Goal: Task Accomplishment & Management: Complete application form

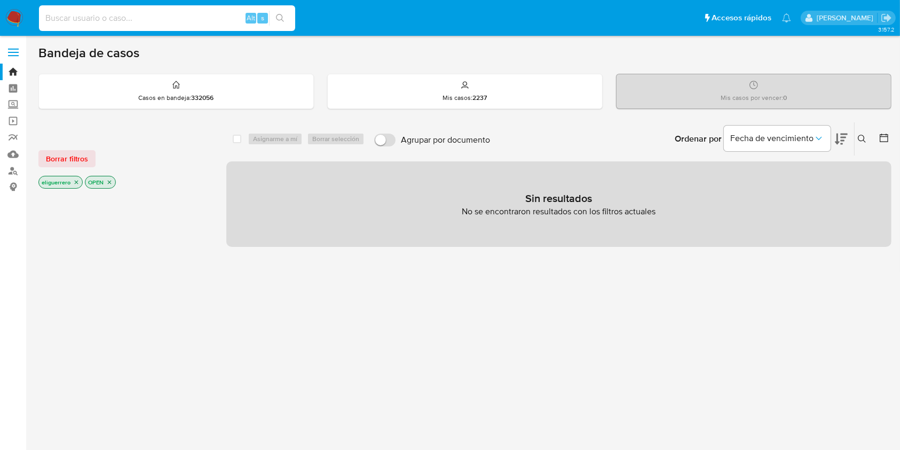
click at [123, 22] on input at bounding box center [167, 18] width 256 height 14
paste input "1812649283"
type input "1812649283"
click at [284, 23] on button "search-icon" at bounding box center [280, 18] width 22 height 15
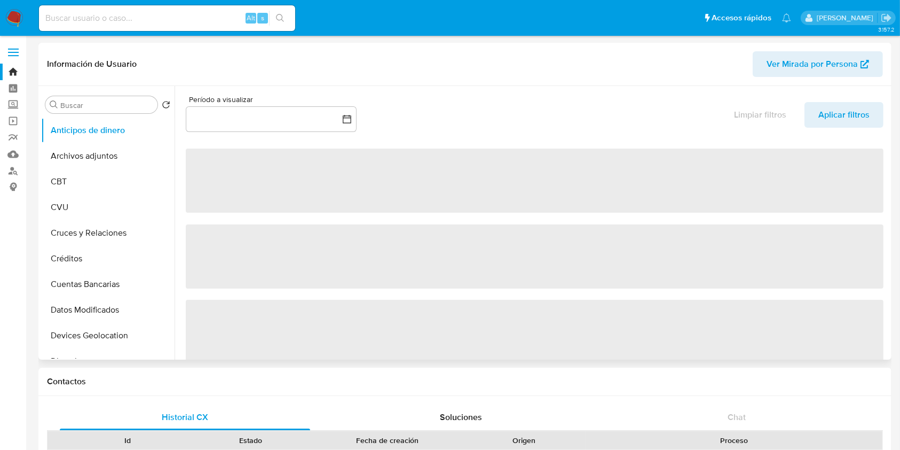
select select "10"
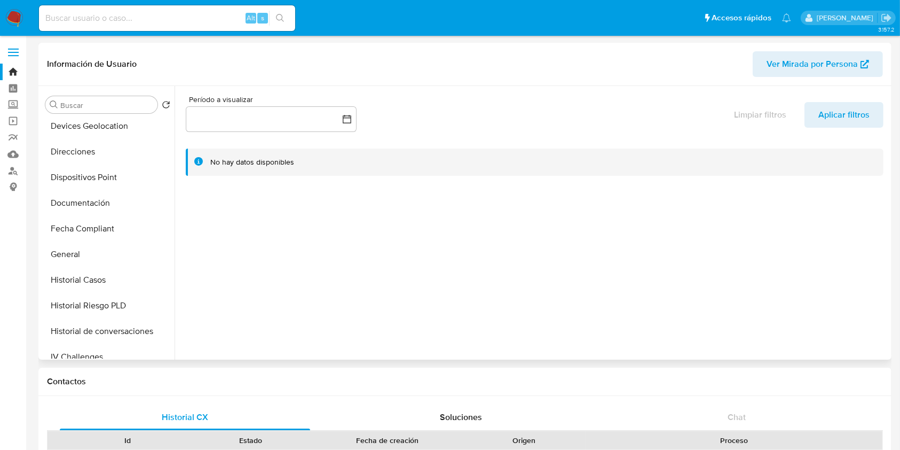
scroll to position [285, 0]
click at [85, 201] on button "Historial Casos" at bounding box center [103, 205] width 125 height 26
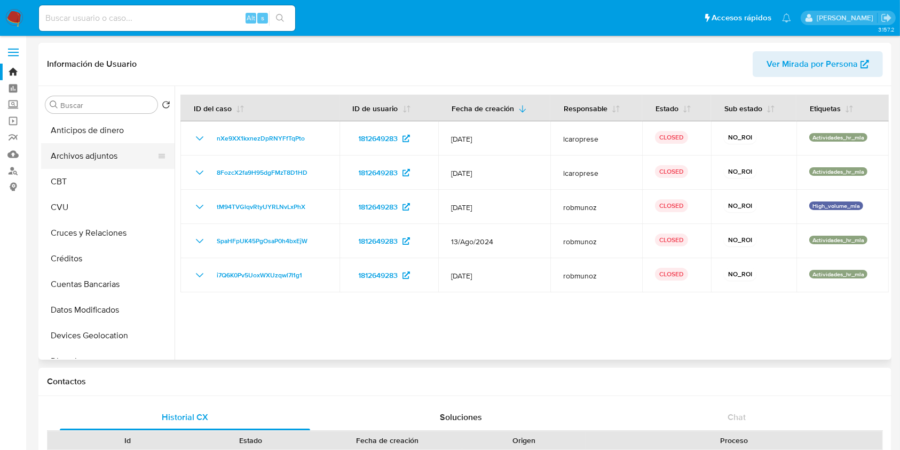
scroll to position [0, 0]
click at [107, 147] on button "Archivos adjuntos" at bounding box center [103, 156] width 125 height 26
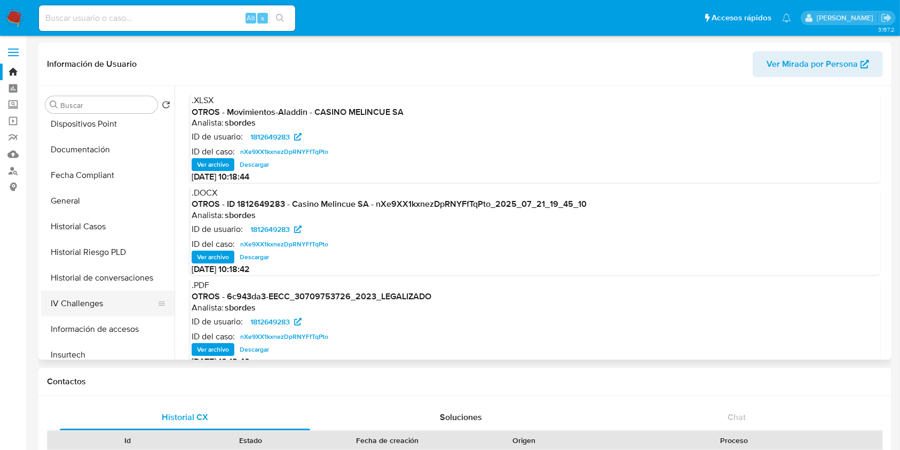
scroll to position [285, 0]
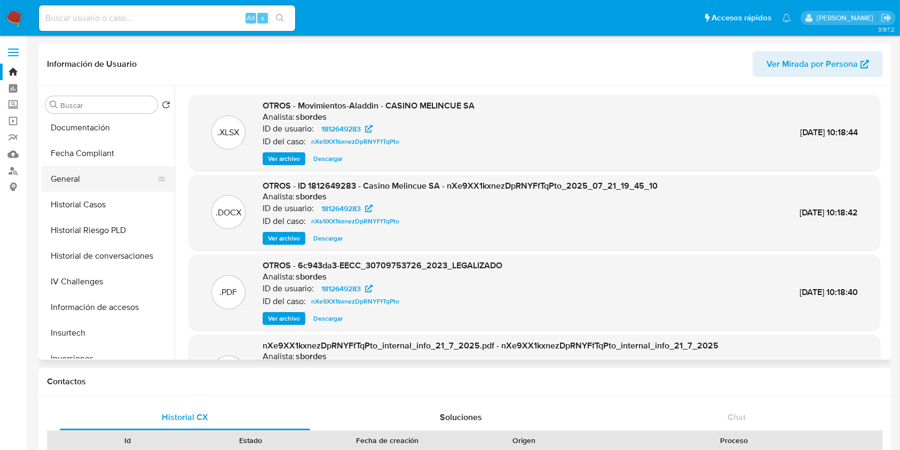
click at [67, 175] on button "General" at bounding box center [103, 179] width 125 height 26
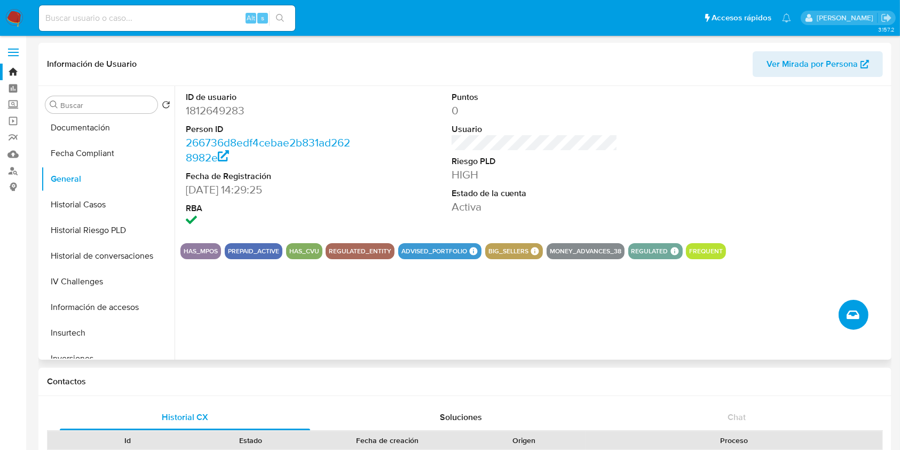
click at [859, 316] on icon "Crear caso manual" at bounding box center [853, 314] width 13 height 13
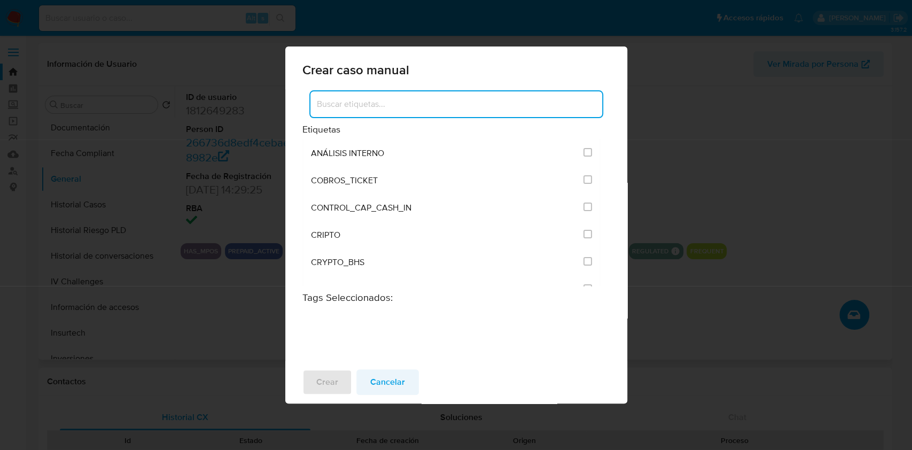
click at [391, 381] on span "Cancelar" at bounding box center [387, 381] width 35 height 23
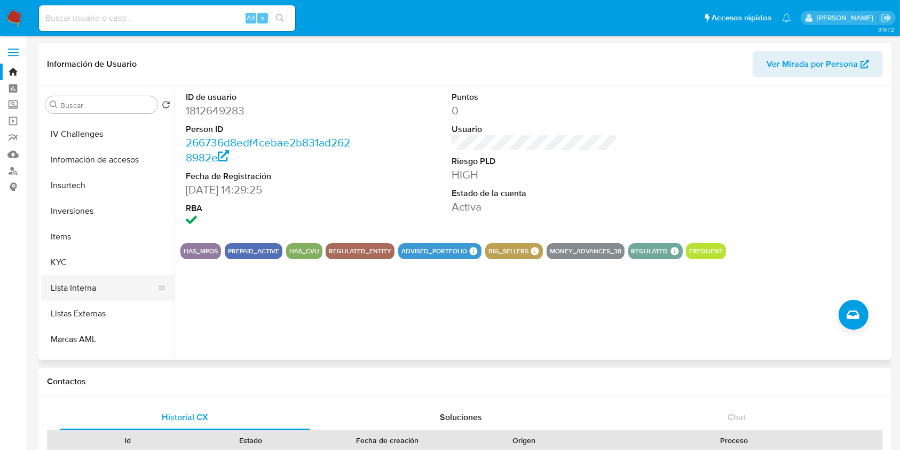
scroll to position [432, 0]
click at [66, 257] on button "KYC" at bounding box center [103, 263] width 125 height 26
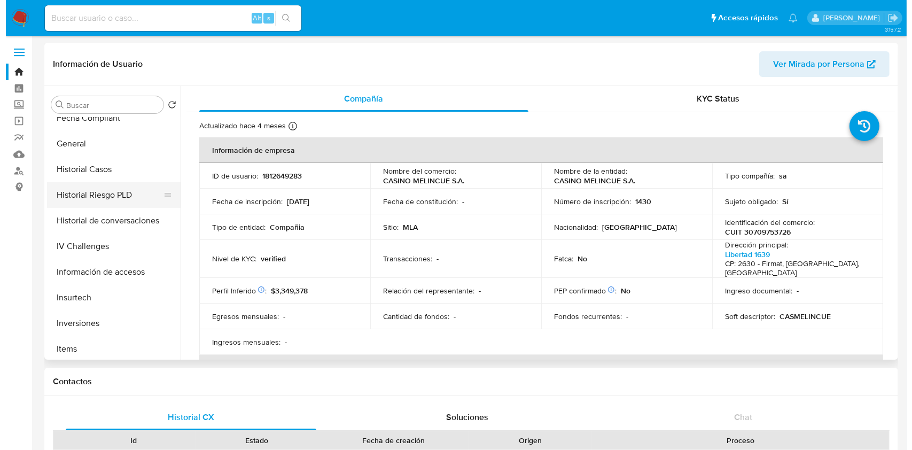
scroll to position [285, 0]
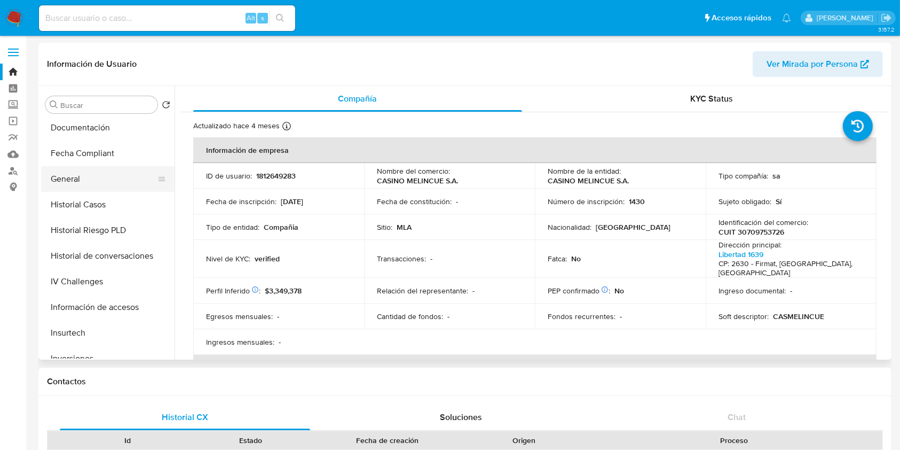
click at [77, 183] on button "General" at bounding box center [103, 179] width 125 height 26
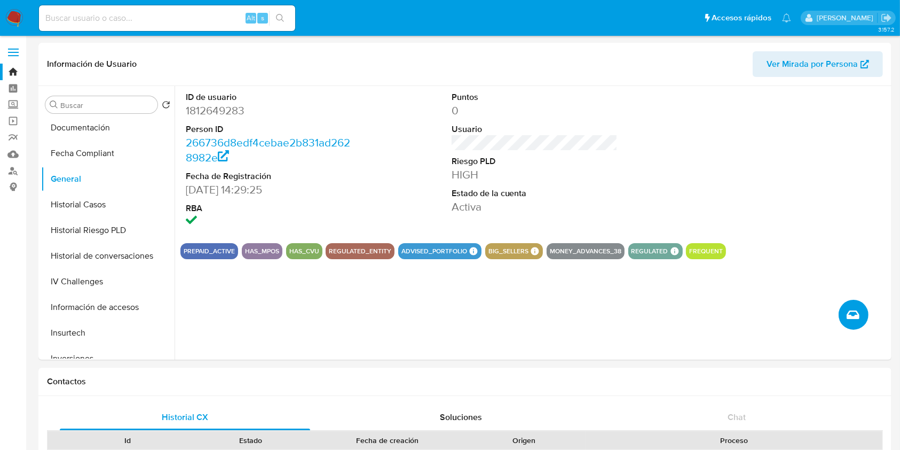
click at [852, 317] on icon "Crear caso manual" at bounding box center [853, 314] width 13 height 9
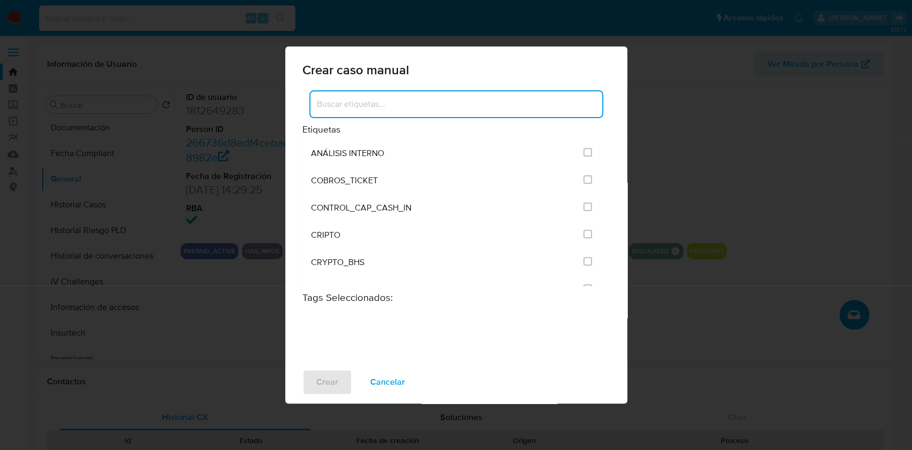
click at [420, 104] on input at bounding box center [456, 104] width 292 height 14
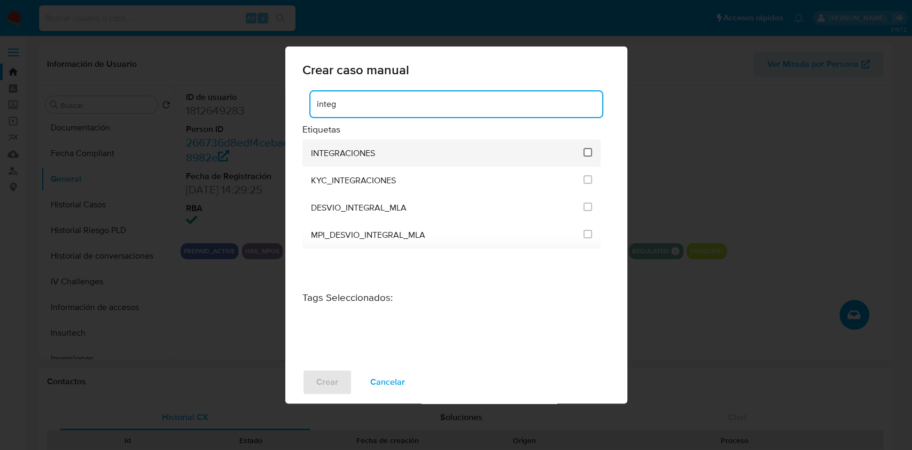
type input "integ"
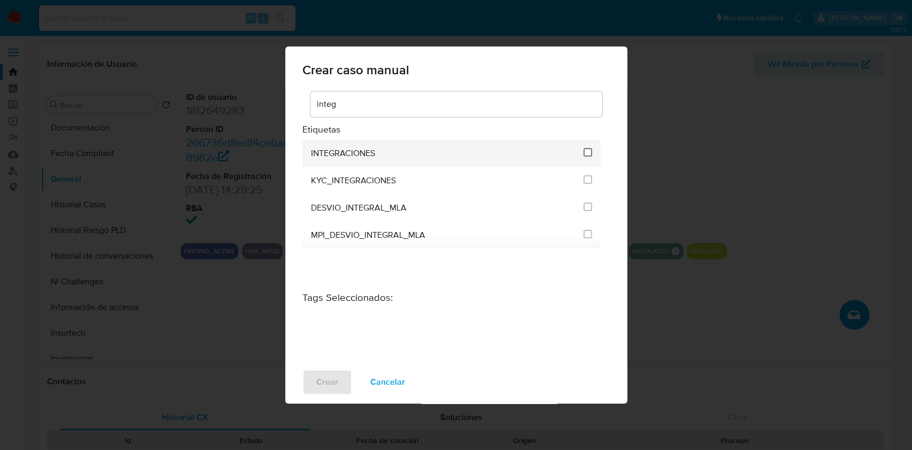
click at [587, 148] on input "2039" at bounding box center [587, 152] width 9 height 9
checkbox input "true"
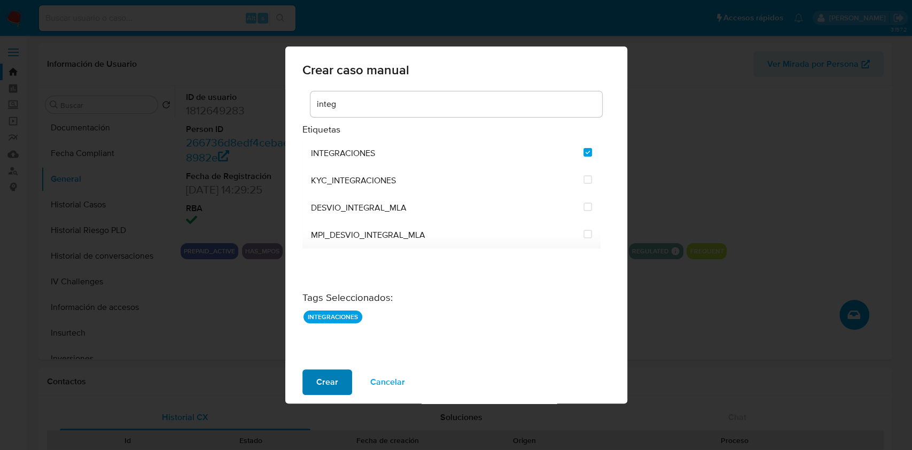
click at [325, 378] on span "Crear" at bounding box center [327, 381] width 22 height 23
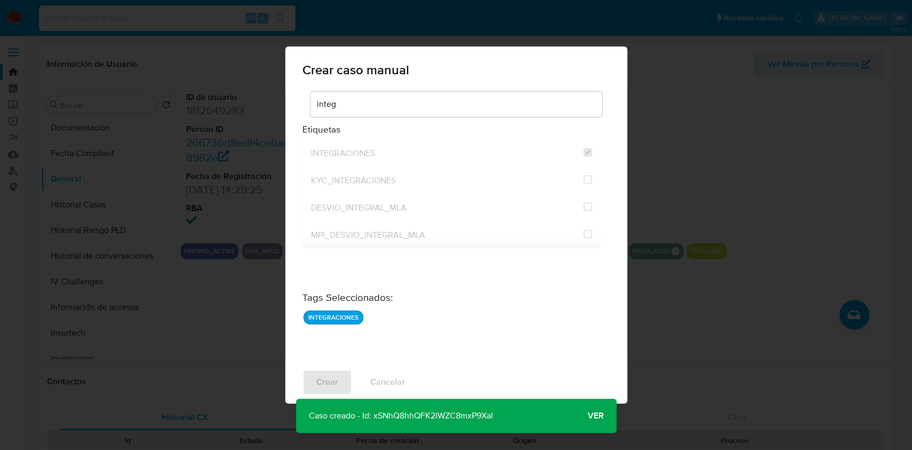
drag, startPoint x: 596, startPoint y: 414, endPoint x: 581, endPoint y: 399, distance: 20.4
click at [596, 416] on span "Ver" at bounding box center [595, 416] width 16 height 0
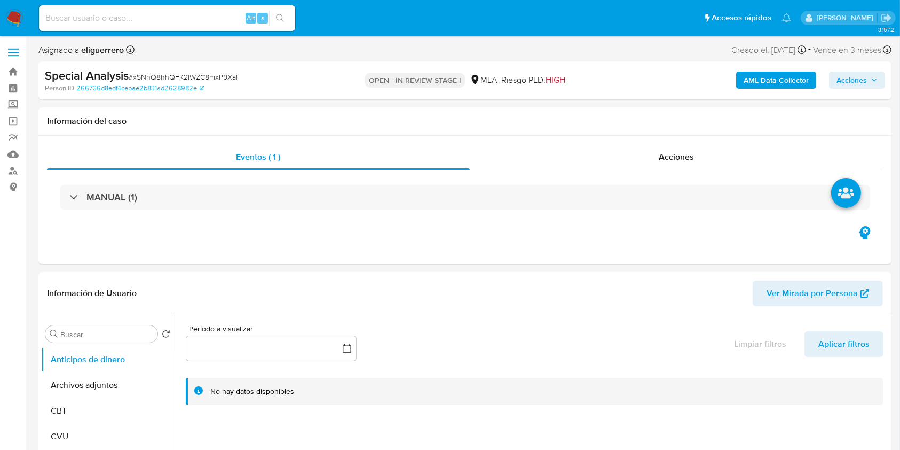
select select "10"
click at [88, 389] on button "Archivos adjuntos" at bounding box center [103, 385] width 125 height 26
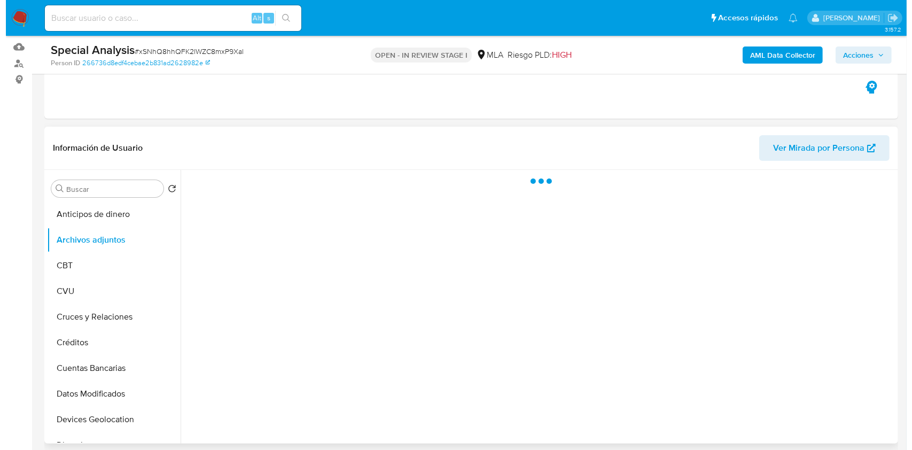
scroll to position [142, 0]
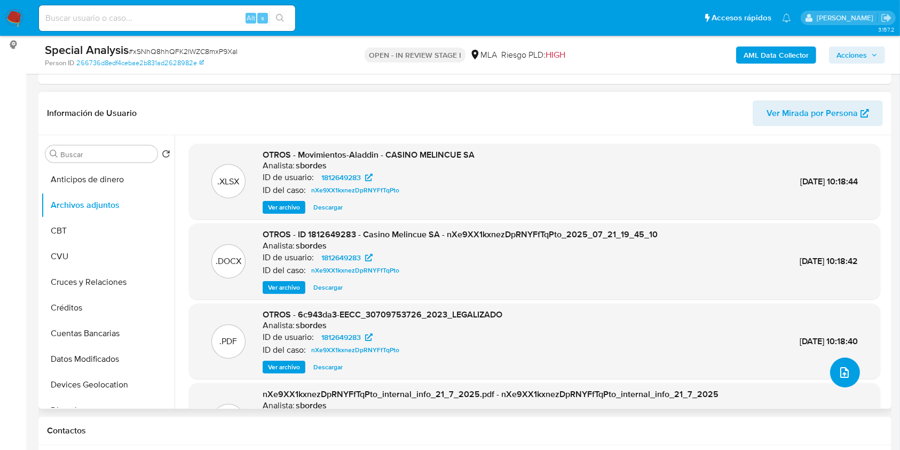
click at [834, 371] on button "upload-file" at bounding box center [846, 372] width 30 height 30
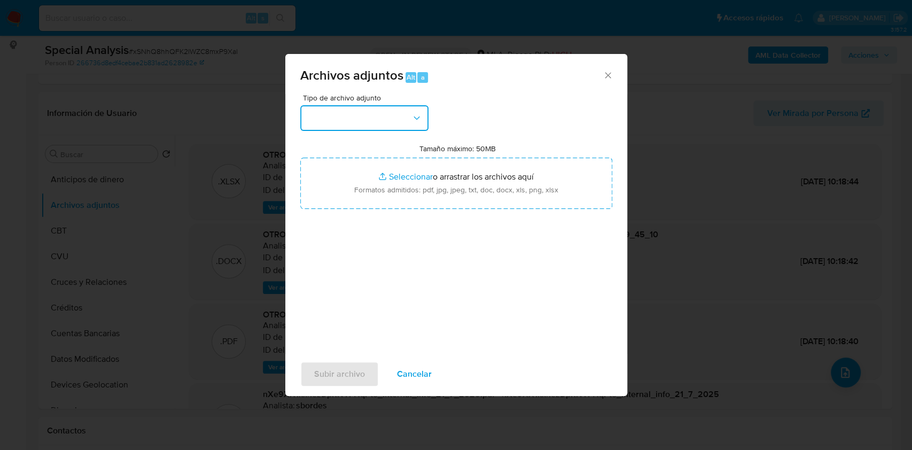
click at [380, 123] on button "button" at bounding box center [364, 118] width 128 height 26
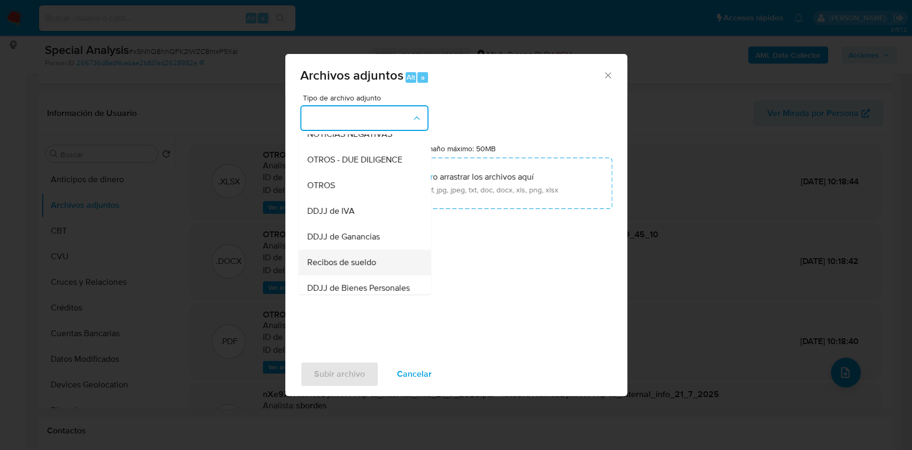
scroll to position [127, 0]
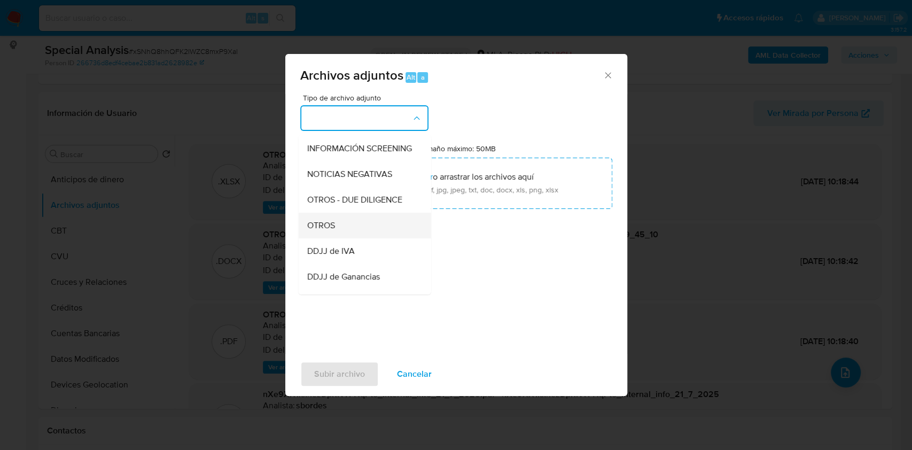
click at [334, 238] on div "OTROS" at bounding box center [361, 226] width 109 height 26
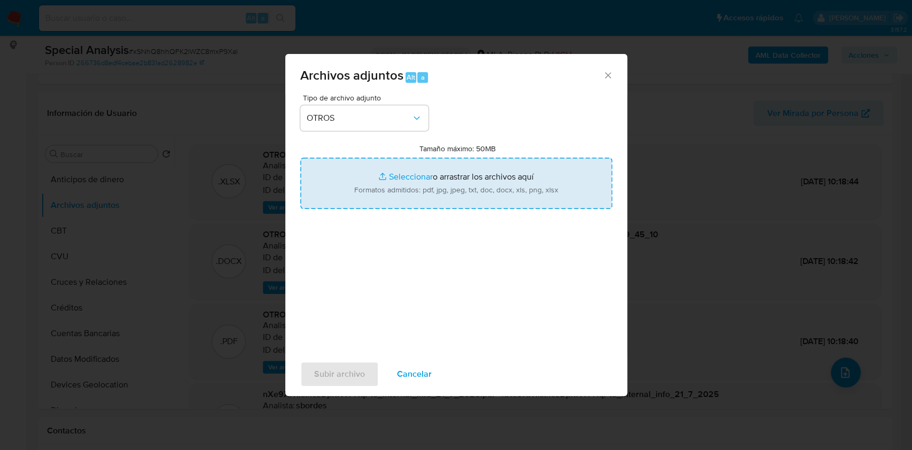
click at [418, 175] on input "Tamaño máximo: 50MB Seleccionar archivos" at bounding box center [456, 183] width 312 height 51
type input "C:\fakepath\Acta aprobación manual _23-06-22_Aprobacion_manual_PLAFT_1.pdf"
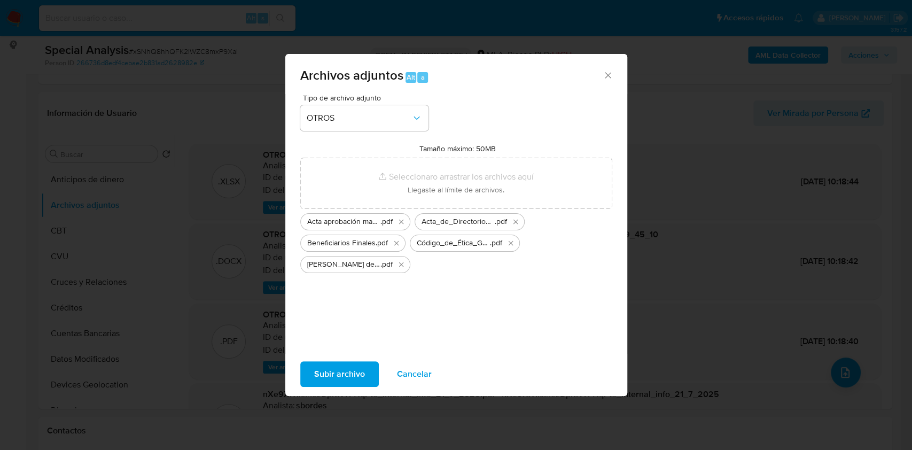
click at [340, 375] on span "Subir archivo" at bounding box center [339, 373] width 51 height 23
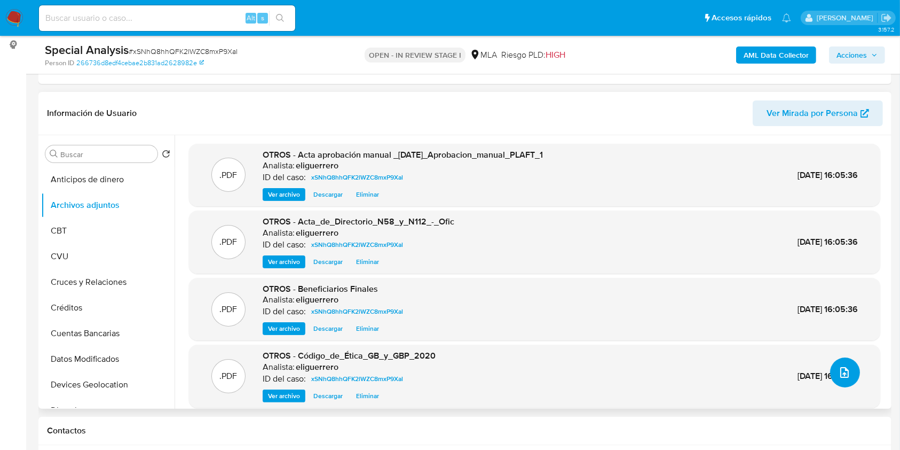
click at [848, 375] on button "upload-file" at bounding box center [846, 372] width 30 height 30
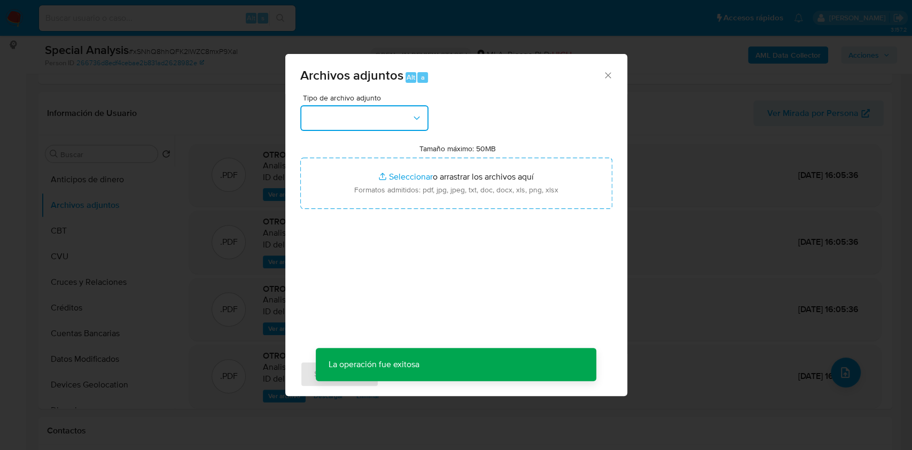
click at [365, 128] on button "button" at bounding box center [364, 118] width 128 height 26
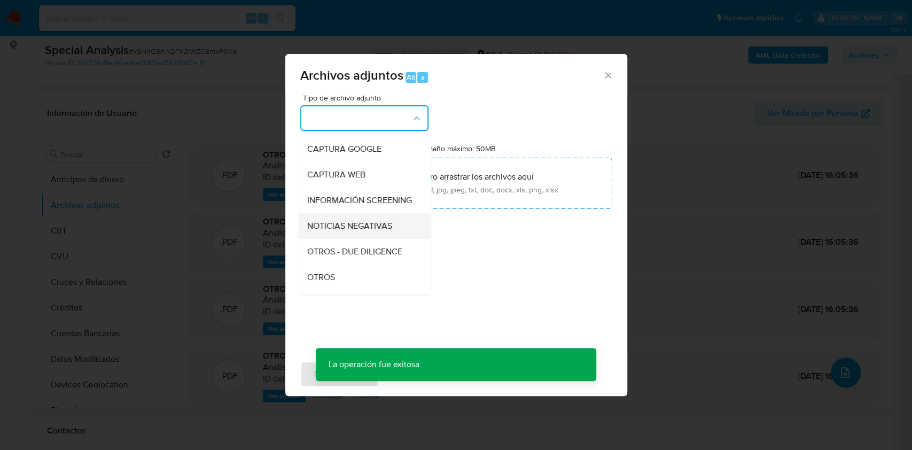
scroll to position [71, 0]
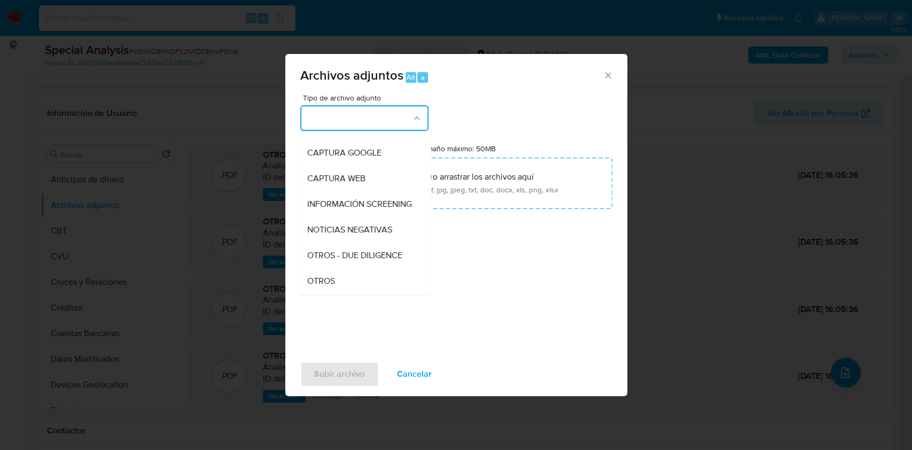
click at [347, 292] on div "OTROS" at bounding box center [361, 281] width 109 height 26
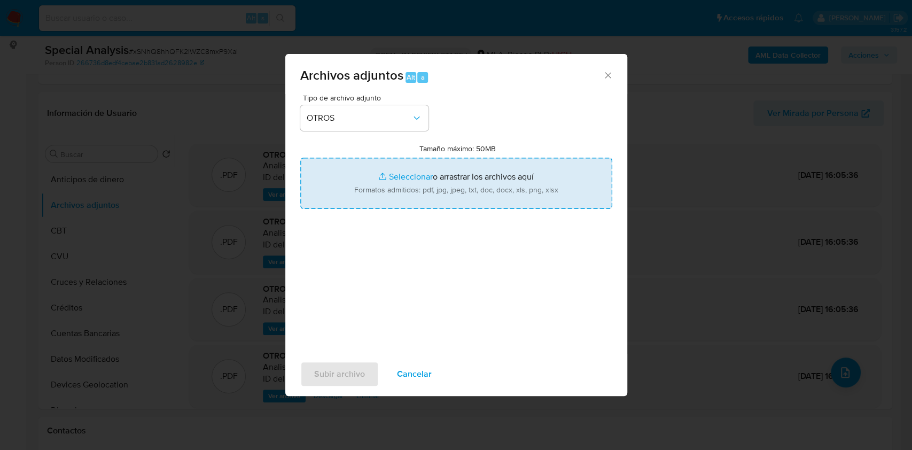
click at [397, 173] on input "Tamaño máximo: 50MB Seleccionar archivos" at bounding box center [456, 183] width 312 height 51
type input "C:\fakepath\Contrato_Concesión.pdf"
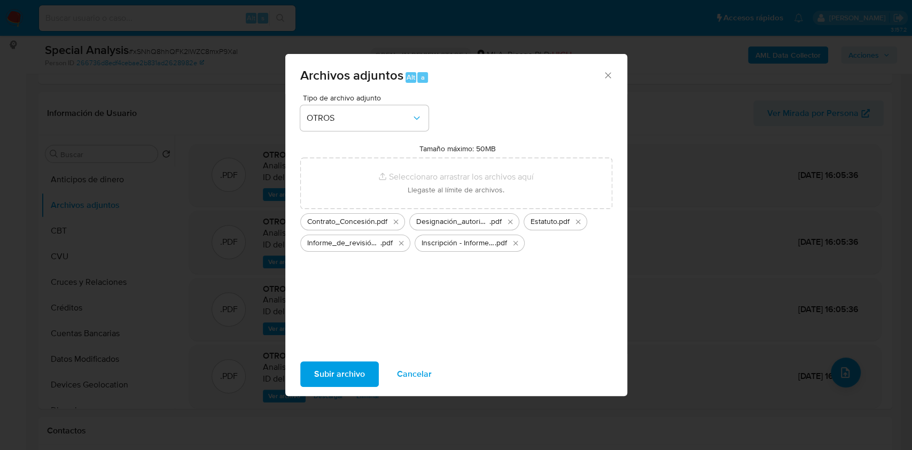
click at [342, 366] on span "Subir archivo" at bounding box center [339, 373] width 51 height 23
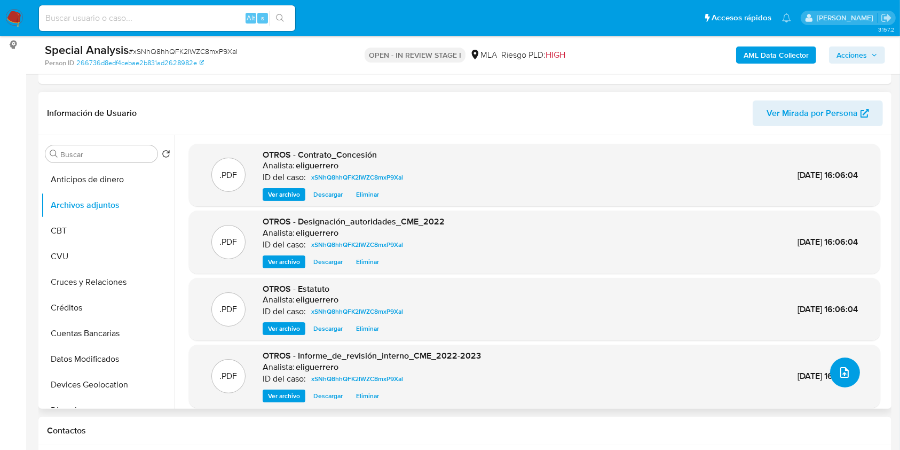
click at [841, 369] on icon "upload-file" at bounding box center [845, 372] width 13 height 13
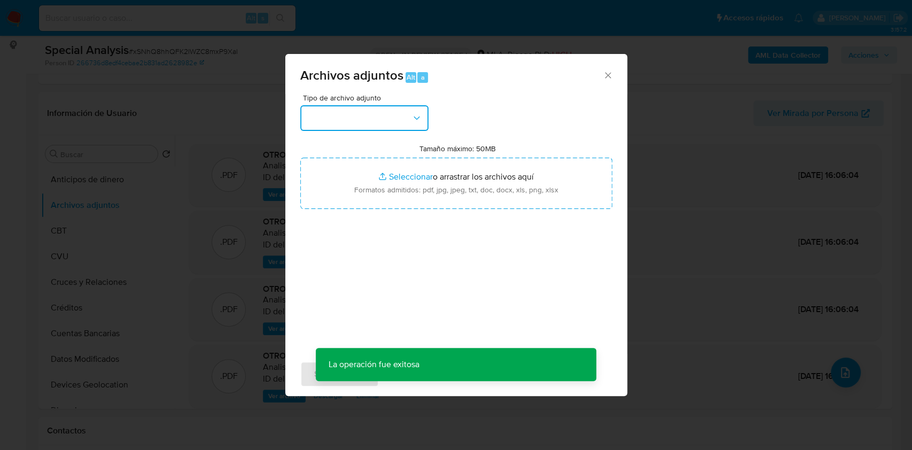
click at [398, 126] on button "button" at bounding box center [364, 118] width 128 height 26
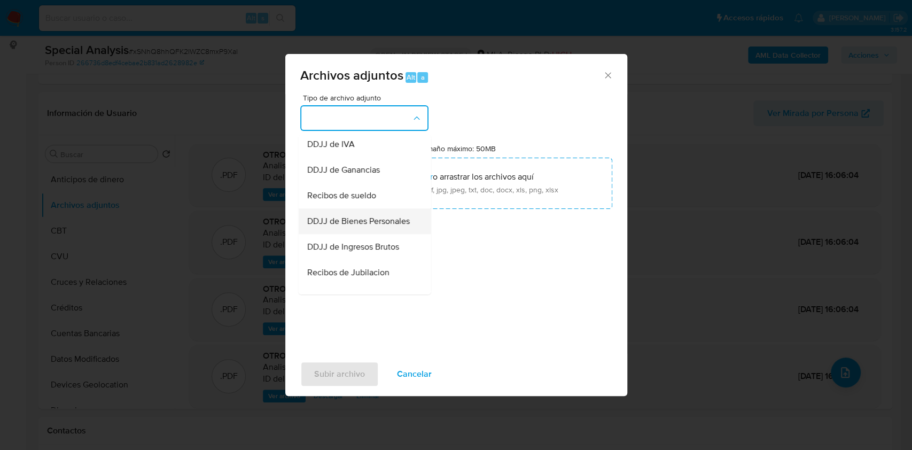
scroll to position [214, 0]
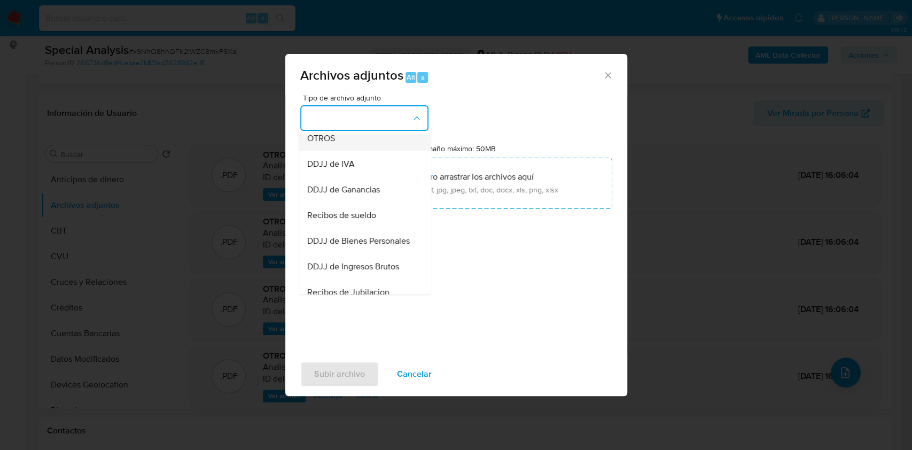
click at [333, 144] on span "OTROS" at bounding box center [321, 138] width 28 height 11
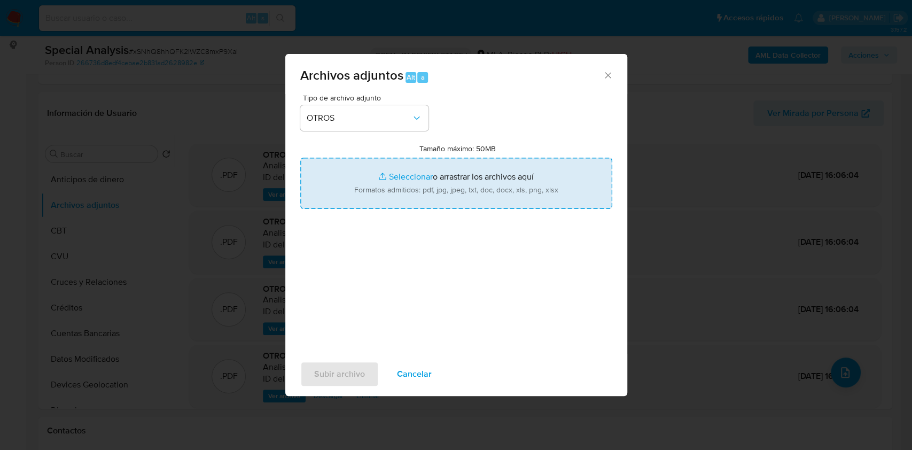
click at [406, 177] on input "Tamaño máximo: 50MB Seleccionar archivos" at bounding box center [456, 183] width 312 height 51
type input "C:\fakepath\Inscripción - Informe_RPC_CASINO_MELINCUE_S.A..pdf"
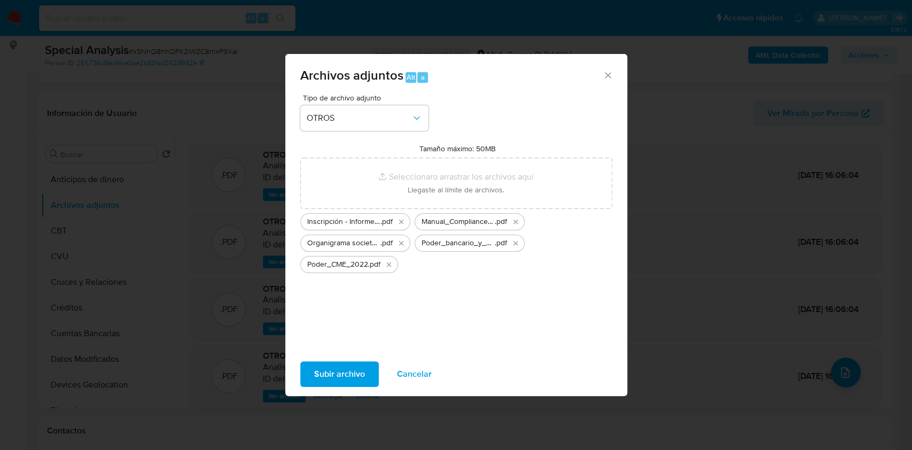
click at [336, 365] on span "Subir archivo" at bounding box center [339, 373] width 51 height 23
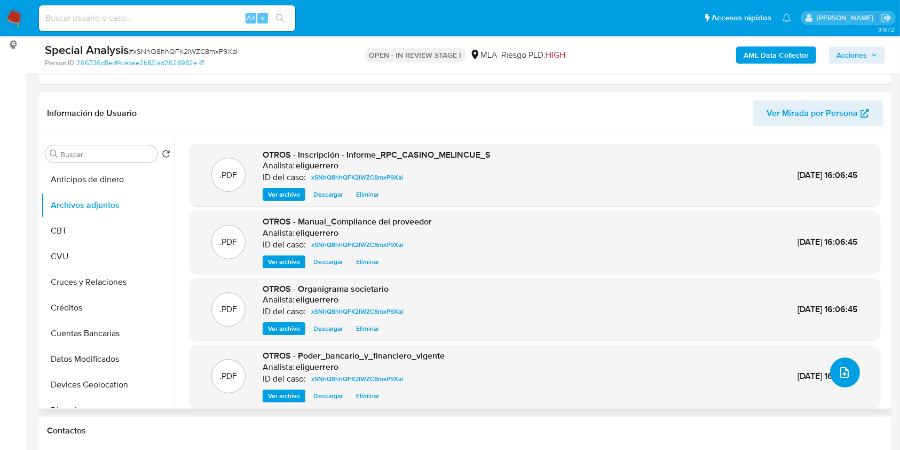
click at [839, 374] on icon "upload-file" at bounding box center [845, 372] width 13 height 13
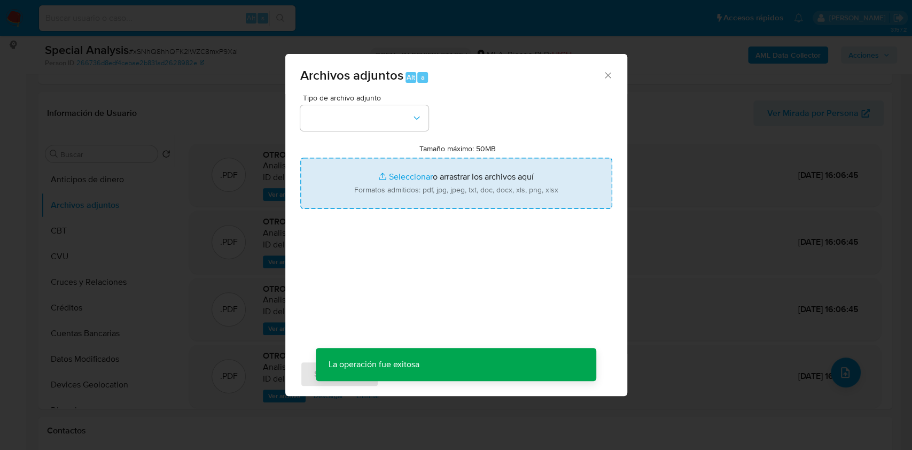
click at [391, 168] on input "Tamaño máximo: 50MB Seleccionar archivos" at bounding box center [456, 183] width 312 height 51
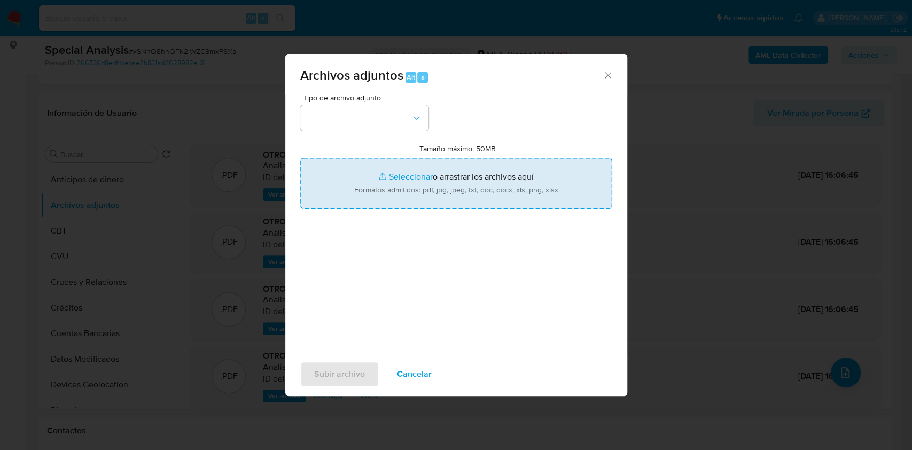
type input "C:\fakepath\Registro_de_Accionistas.pdf"
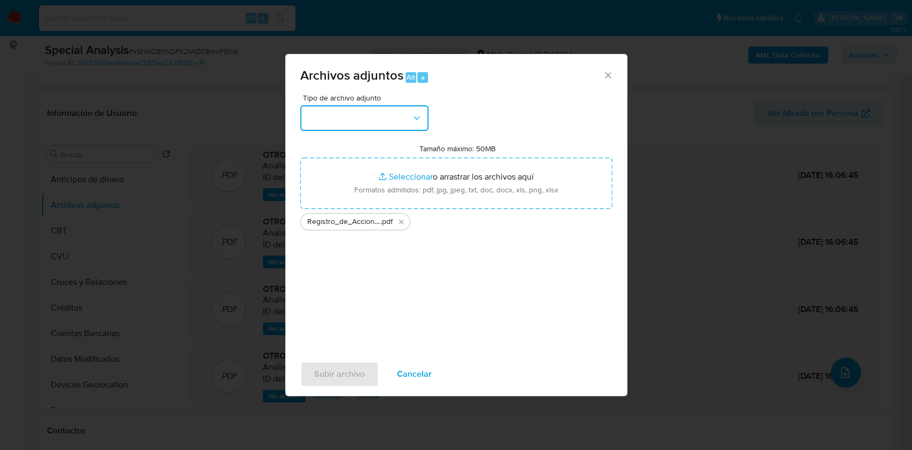
click at [387, 124] on button "button" at bounding box center [364, 118] width 128 height 26
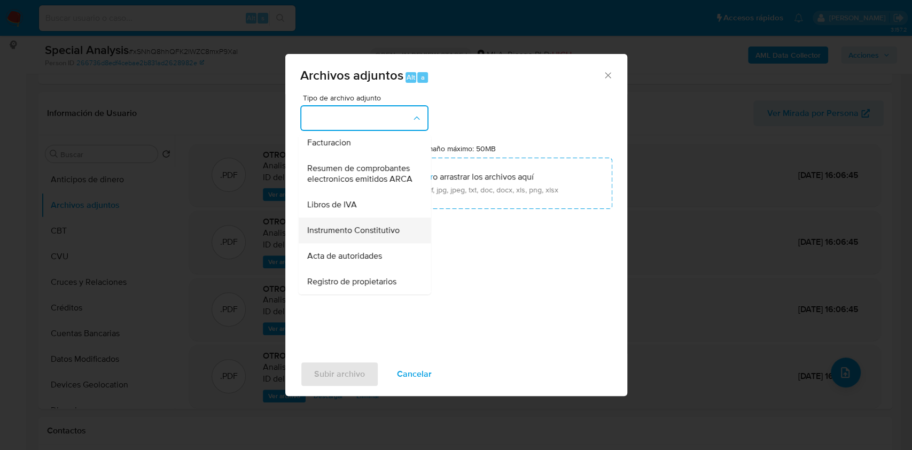
scroll to position [483, 0]
click at [379, 279] on span "Registro de propietarios" at bounding box center [351, 281] width 89 height 11
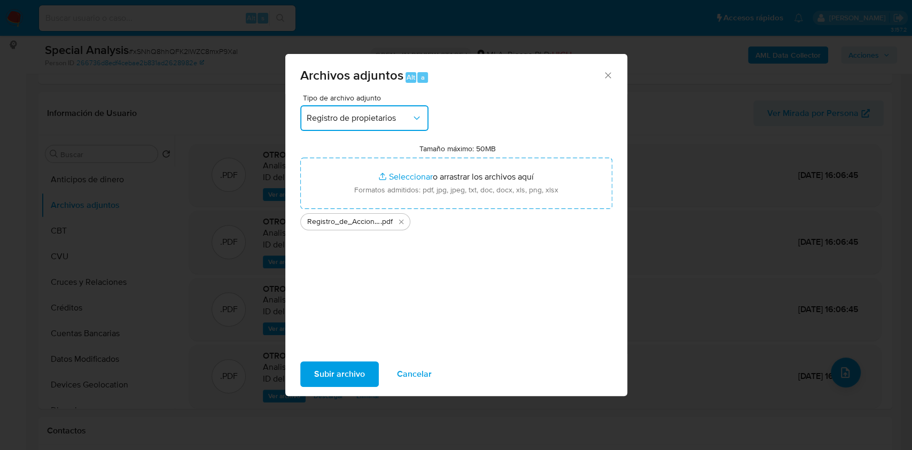
click at [386, 117] on span "Registro de propietarios" at bounding box center [359, 118] width 105 height 11
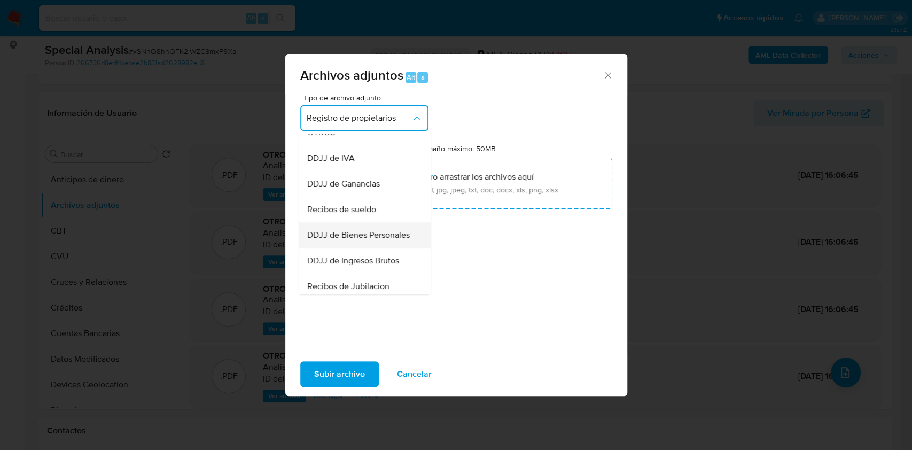
scroll to position [198, 0]
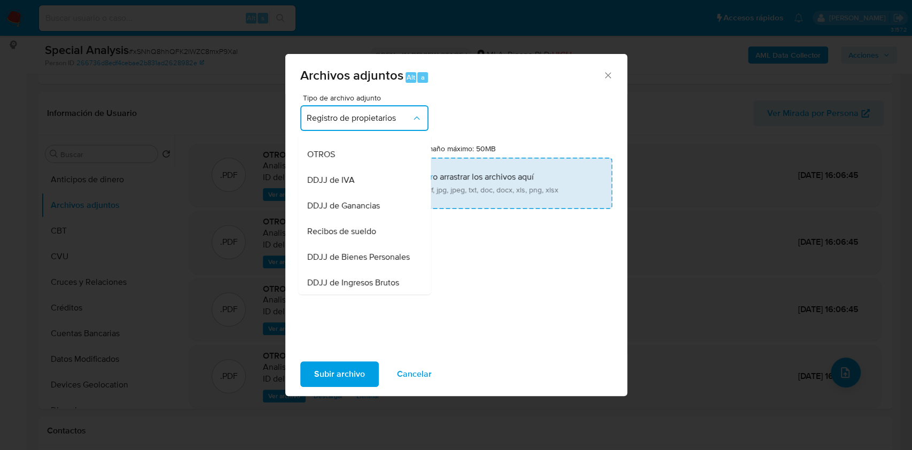
click at [335, 164] on div "OTROS" at bounding box center [361, 155] width 109 height 26
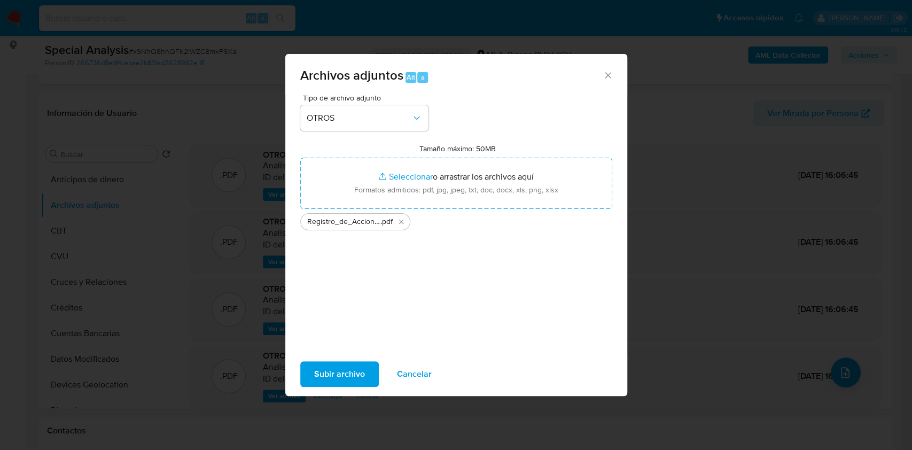
click at [348, 374] on span "Subir archivo" at bounding box center [339, 373] width 51 height 23
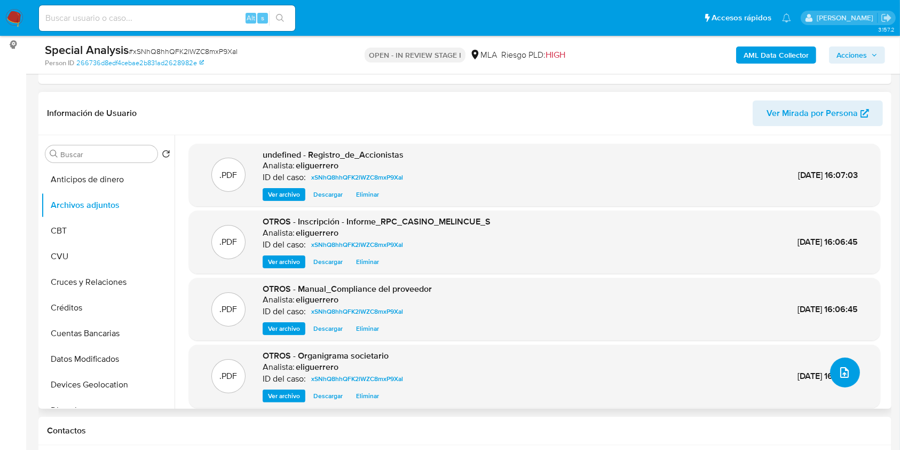
click at [849, 380] on button "upload-file" at bounding box center [846, 372] width 30 height 30
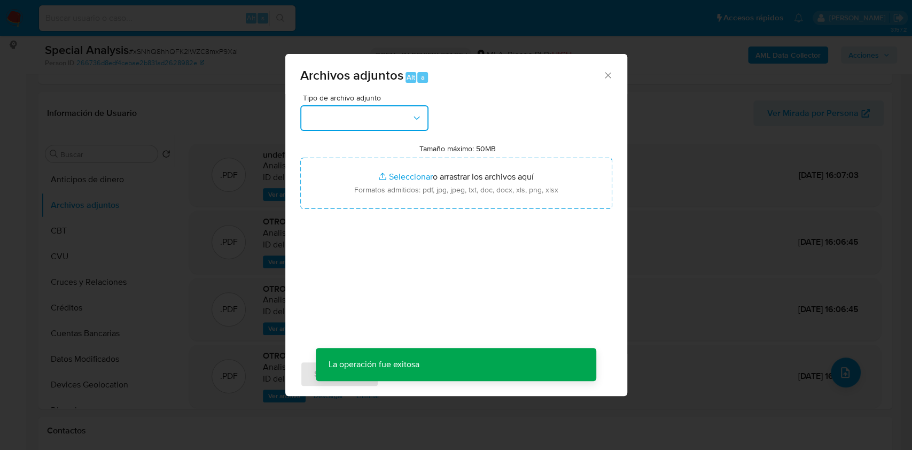
click at [406, 122] on button "button" at bounding box center [364, 118] width 128 height 26
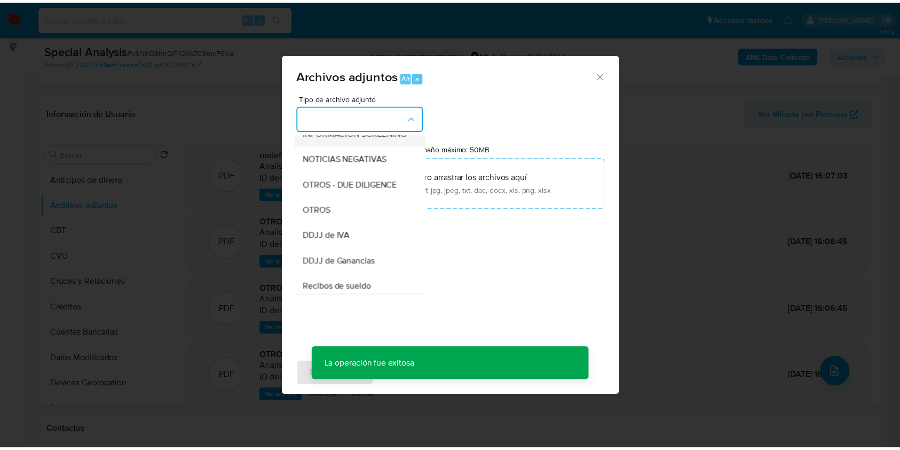
scroll to position [0, 0]
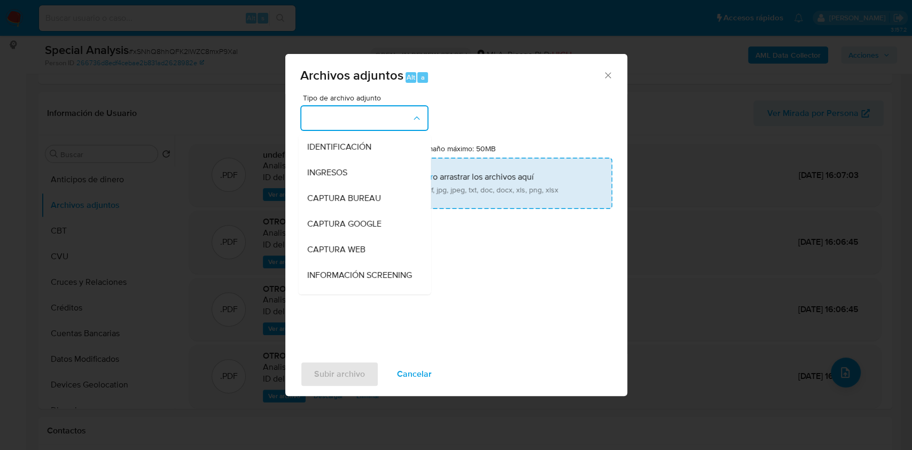
click at [340, 174] on span "INGRESOS" at bounding box center [327, 172] width 40 height 11
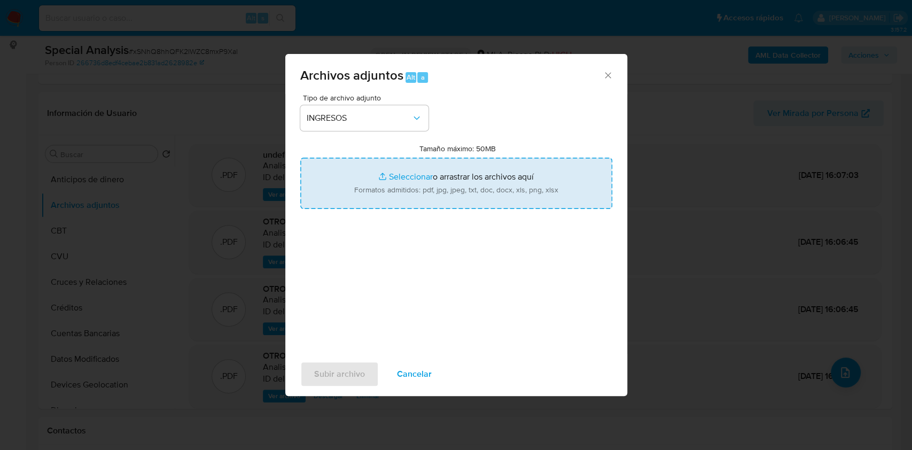
click at [408, 175] on input "Tamaño máximo: 50MB Seleccionar archivos" at bounding box center [456, 183] width 312 height 51
type input "C:\fakepath\EECC 2023.pdf"
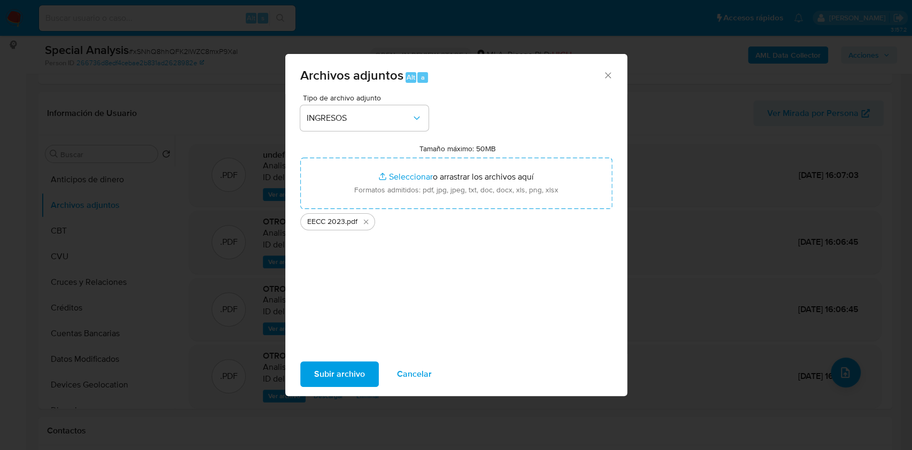
click at [317, 370] on span "Subir archivo" at bounding box center [339, 373] width 51 height 23
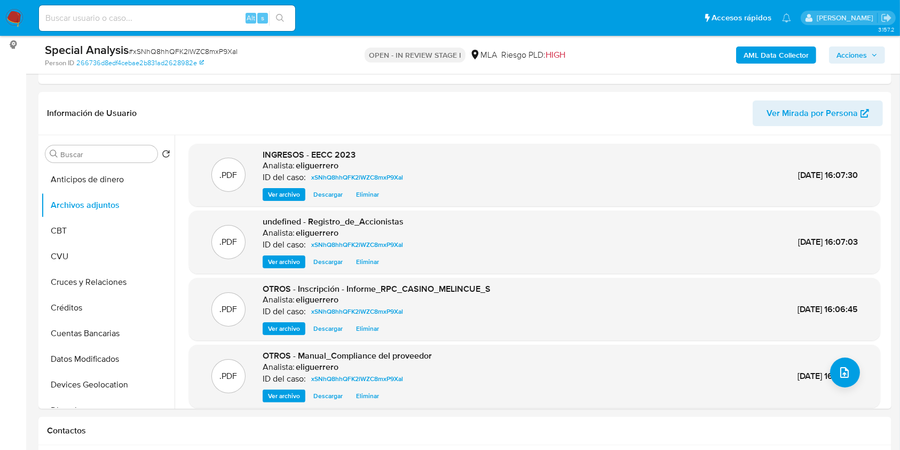
click at [844, 51] on span "Acciones" at bounding box center [852, 54] width 30 height 17
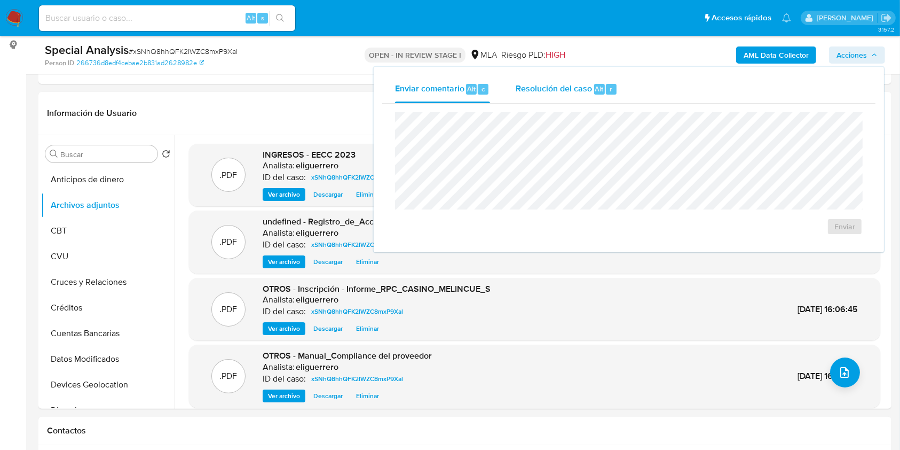
click at [581, 96] on div "Resolución del caso Alt r" at bounding box center [567, 89] width 102 height 28
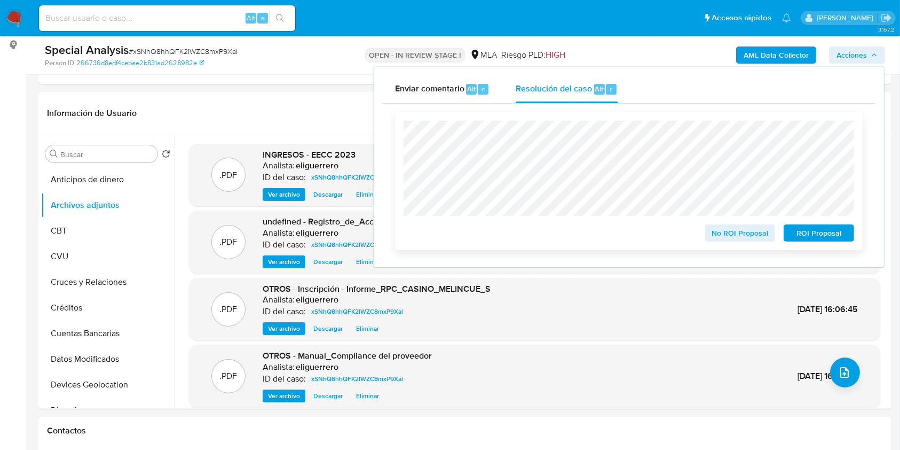
click at [742, 235] on span "No ROI Proposal" at bounding box center [741, 232] width 56 height 15
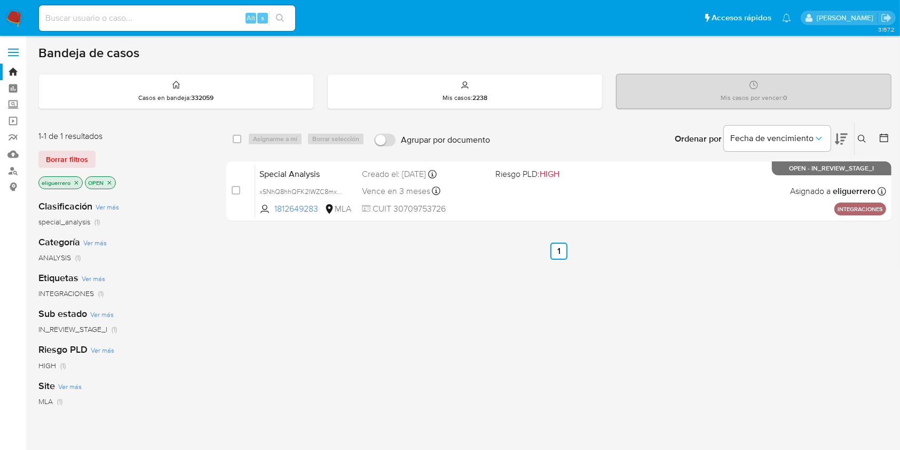
click at [216, 9] on div "Alt s" at bounding box center [167, 18] width 256 height 26
click at [209, 21] on input at bounding box center [167, 18] width 256 height 14
paste input "qtikIcjWjrfVgoU0L8cCQEmU"
type input "qtikIcjWjrfVgoU0L8cCQEmU"
click at [281, 12] on button "search-icon" at bounding box center [280, 18] width 22 height 15
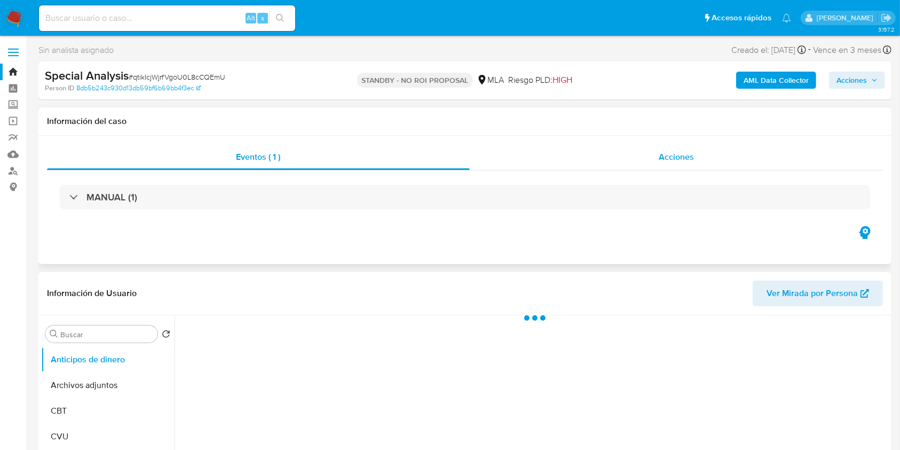
click at [676, 161] on span "Acciones" at bounding box center [676, 157] width 35 height 12
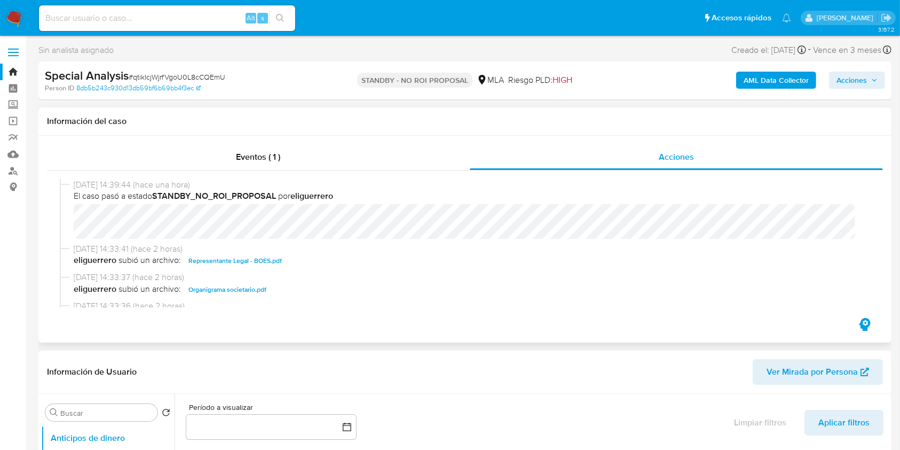
select select "10"
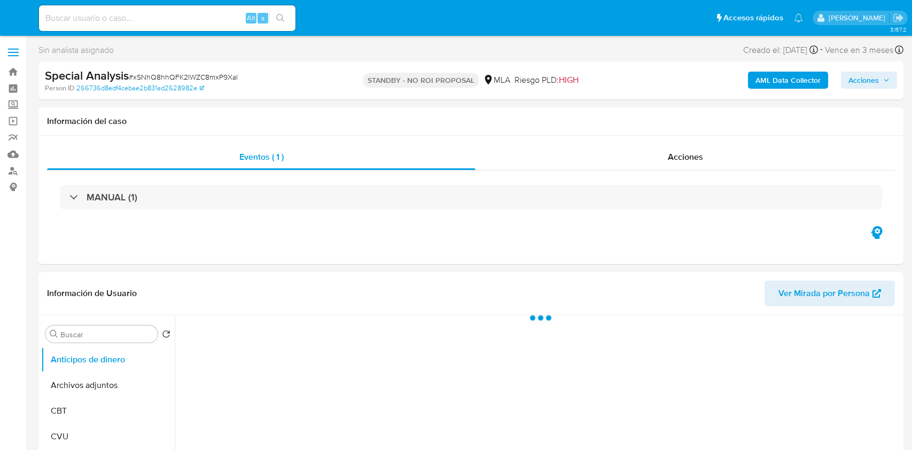
select select "10"
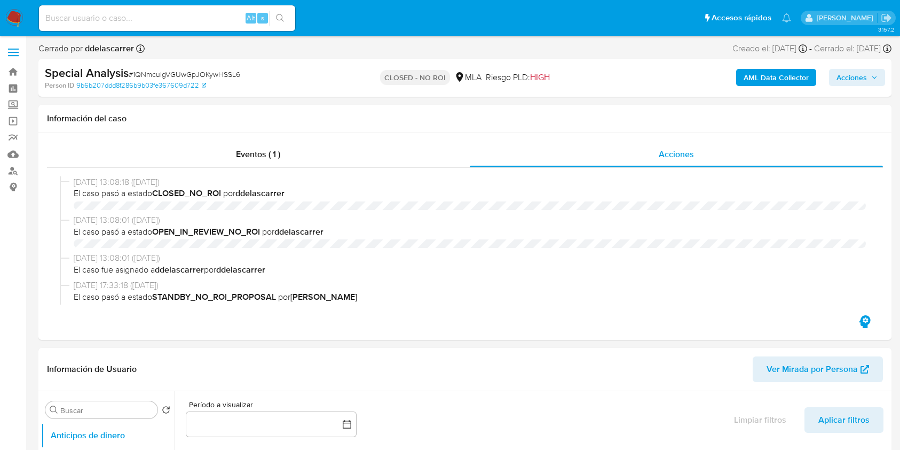
select select "10"
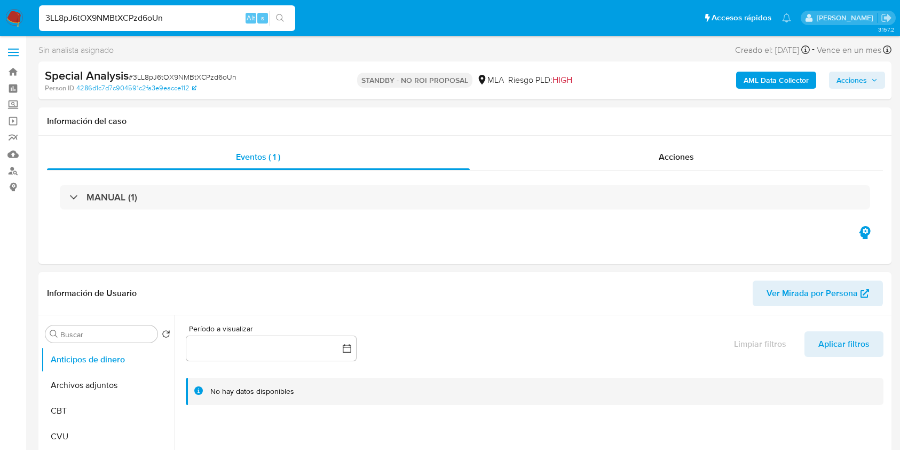
select select "10"
click at [0, 19] on nav "Pausado Ver notificaciones 3LL8pJ6tOX9NMBtXCPzd6oUn Alt s Accesos rápidos Presi…" at bounding box center [450, 18] width 900 height 36
type input "1818124642"
click at [287, 21] on button "search-icon" at bounding box center [280, 18] width 22 height 15
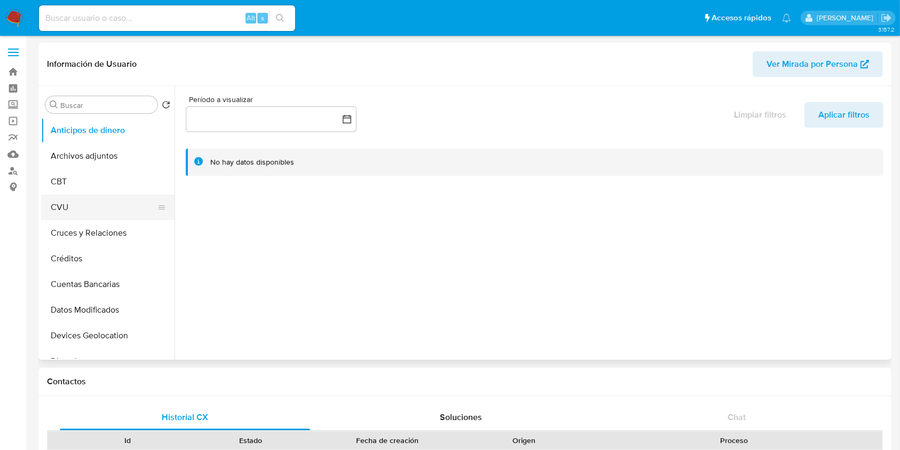
select select "10"
click at [119, 163] on button "Archivos adjuntos" at bounding box center [103, 156] width 125 height 26
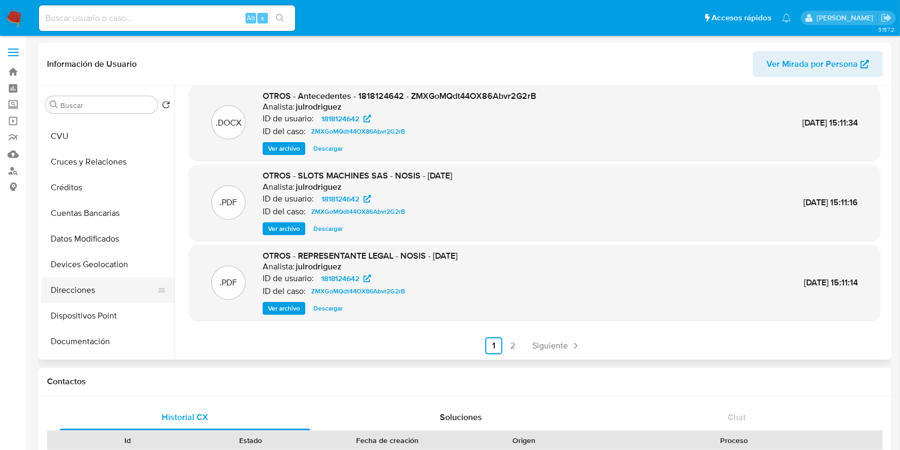
scroll to position [142, 0]
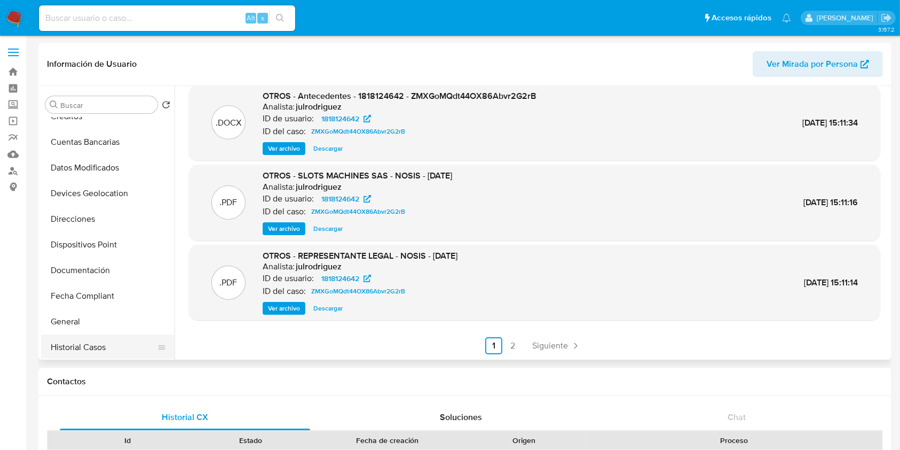
click at [84, 342] on button "Historial Casos" at bounding box center [103, 347] width 125 height 26
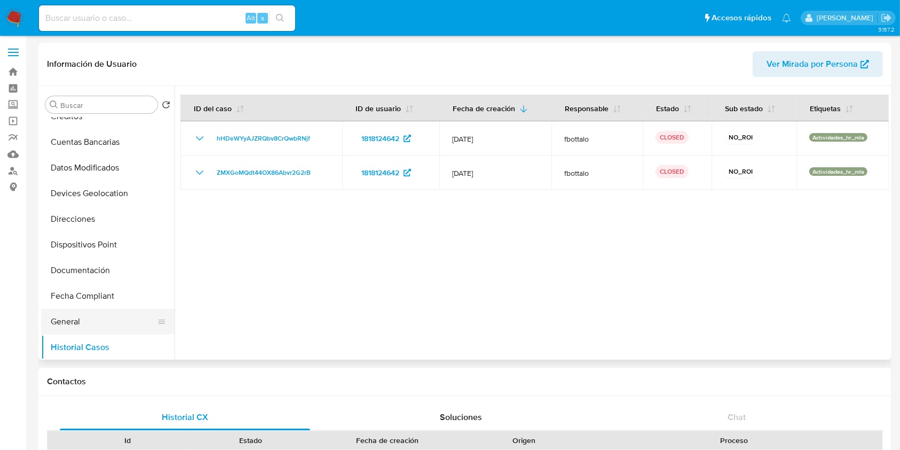
click at [80, 318] on button "General" at bounding box center [103, 322] width 125 height 26
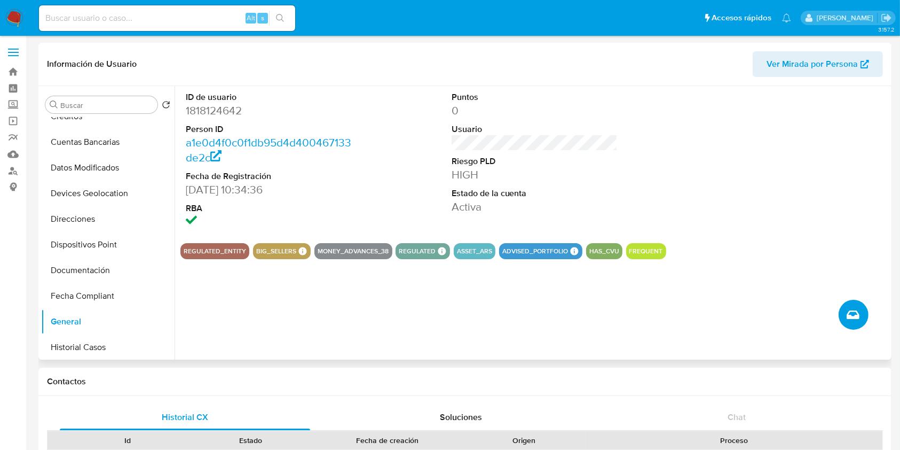
click at [858, 316] on icon "Crear caso manual" at bounding box center [853, 314] width 13 height 9
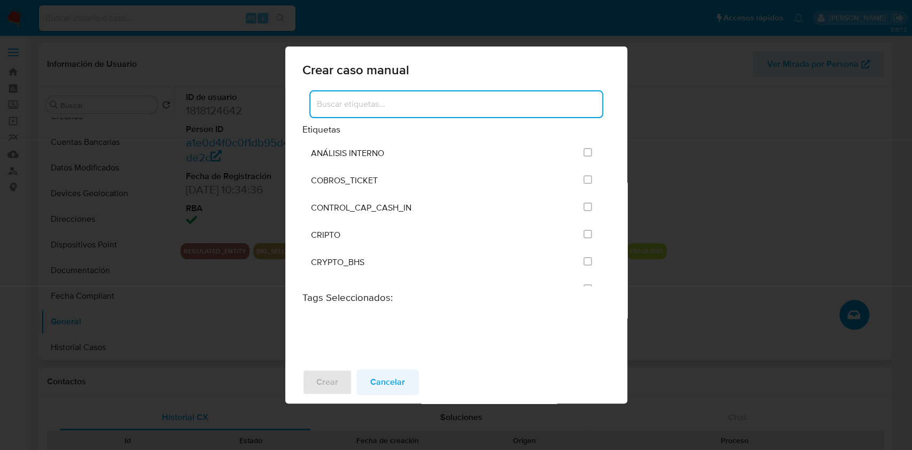
click at [384, 372] on span "Cancelar" at bounding box center [387, 381] width 35 height 23
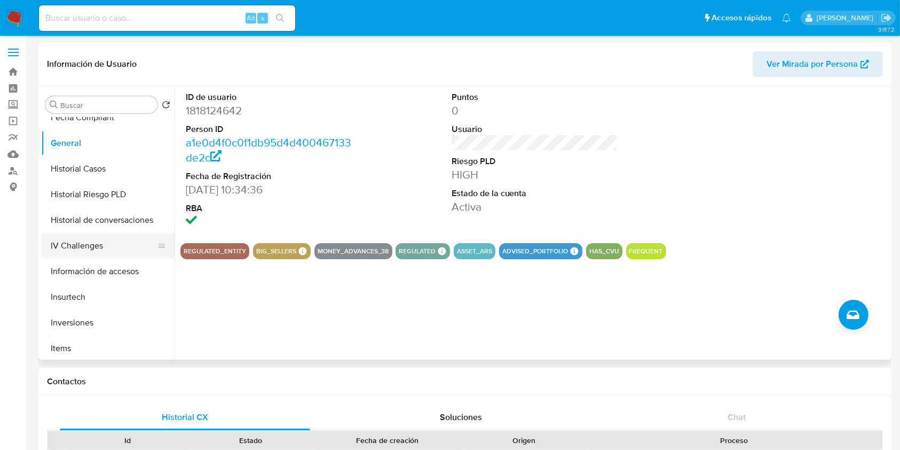
scroll to position [356, 0]
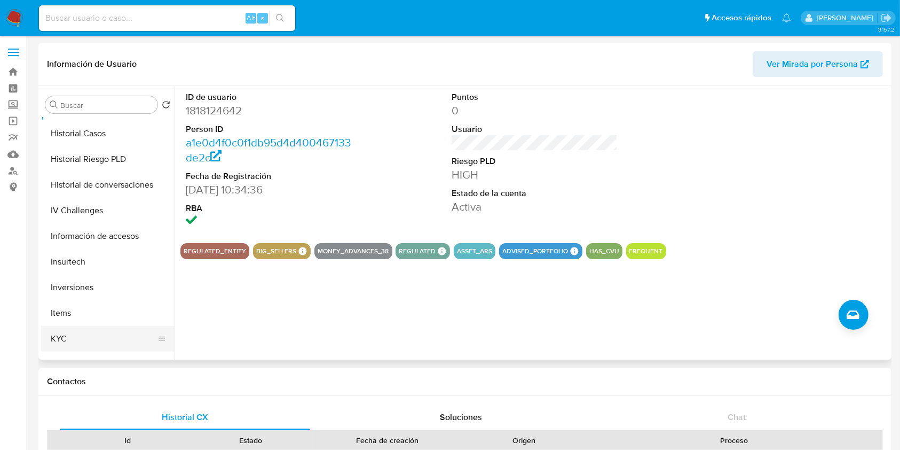
click at [67, 335] on button "KYC" at bounding box center [103, 339] width 125 height 26
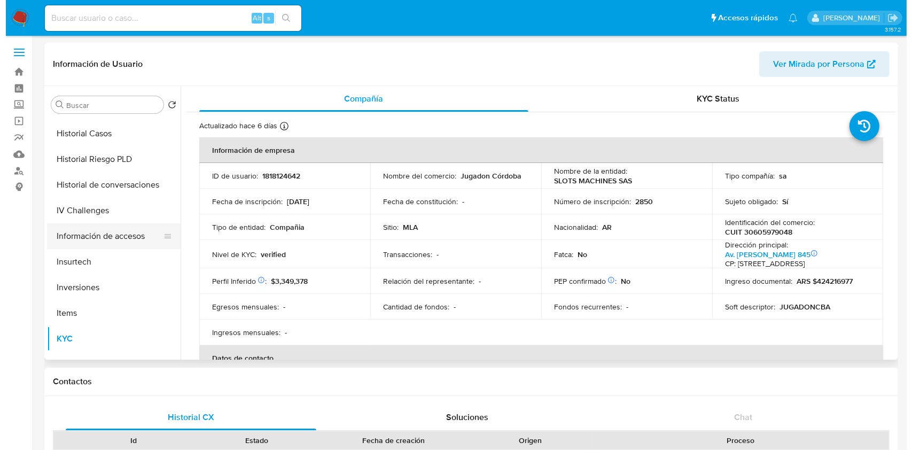
scroll to position [214, 0]
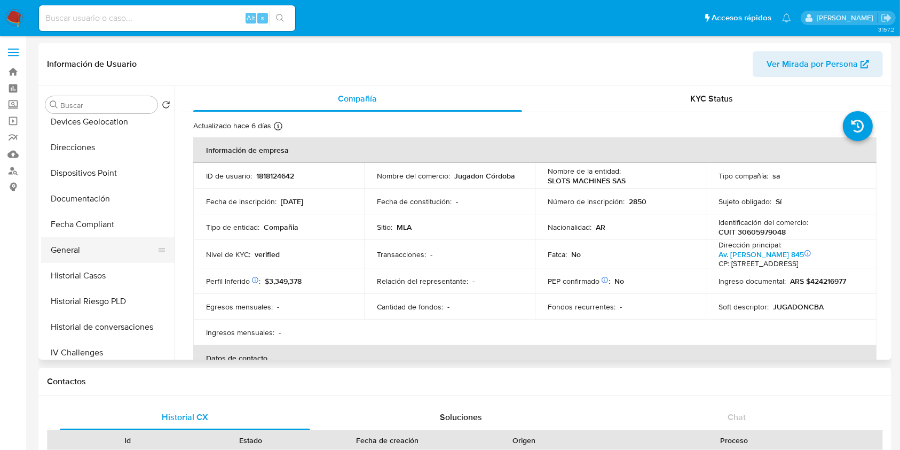
click at [87, 252] on button "General" at bounding box center [103, 250] width 125 height 26
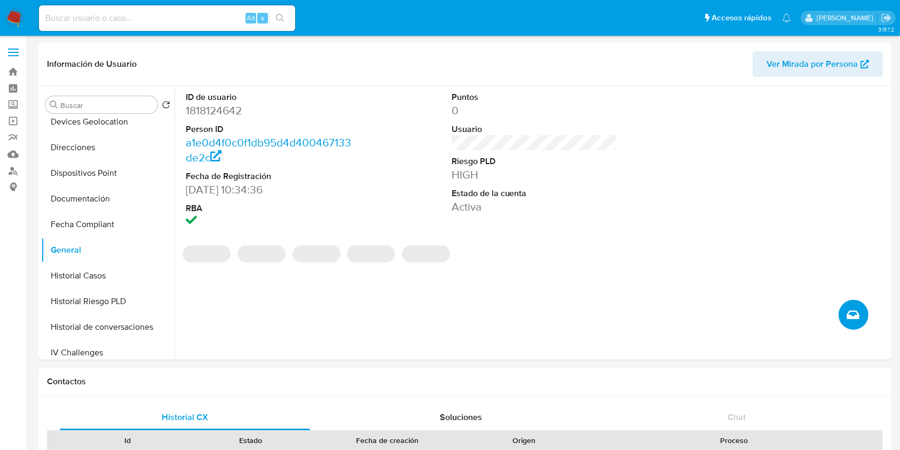
click at [854, 316] on icon "Crear caso manual" at bounding box center [853, 314] width 13 height 13
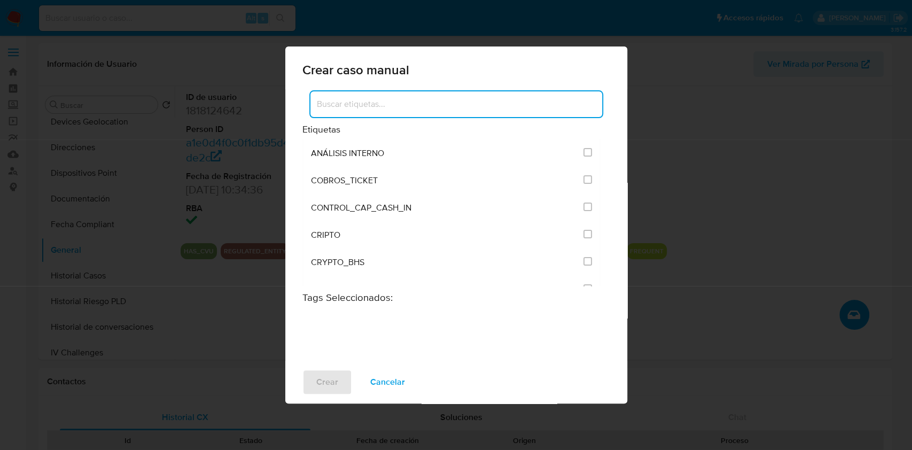
click at [522, 110] on input at bounding box center [456, 104] width 292 height 14
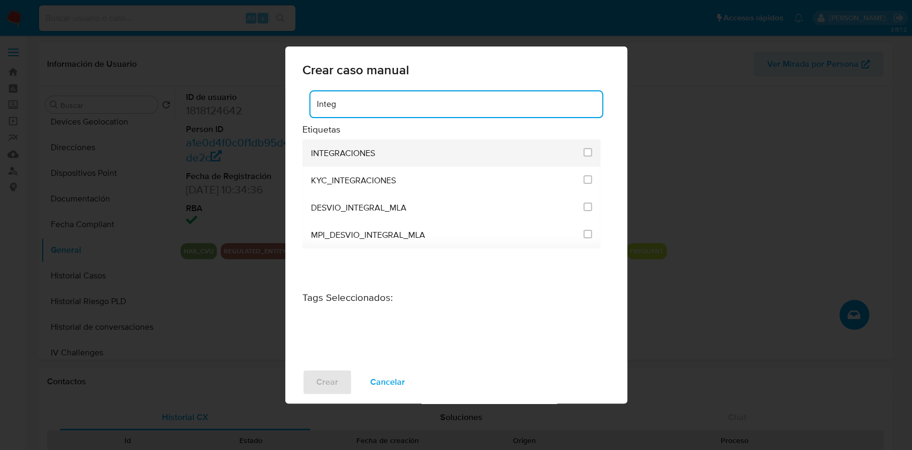
type input "Integ"
click at [351, 148] on span "INTEGRACIONES" at bounding box center [343, 153] width 64 height 11
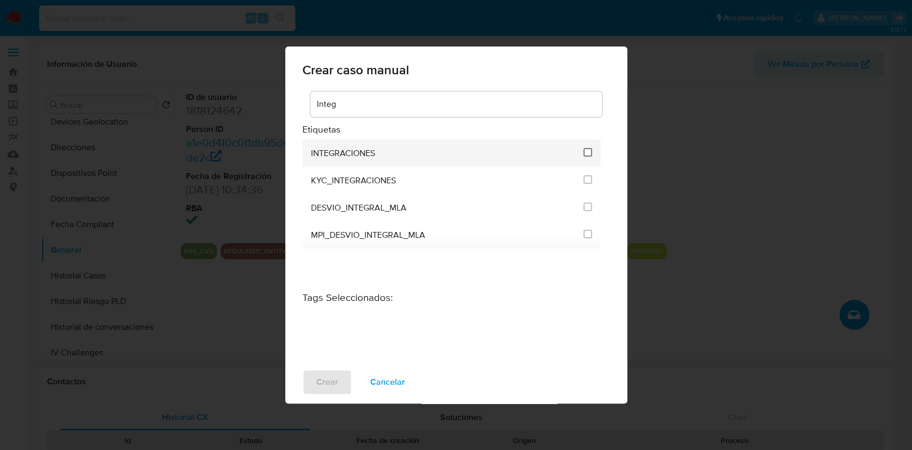
click at [587, 152] on input "2039" at bounding box center [587, 152] width 9 height 9
checkbox input "true"
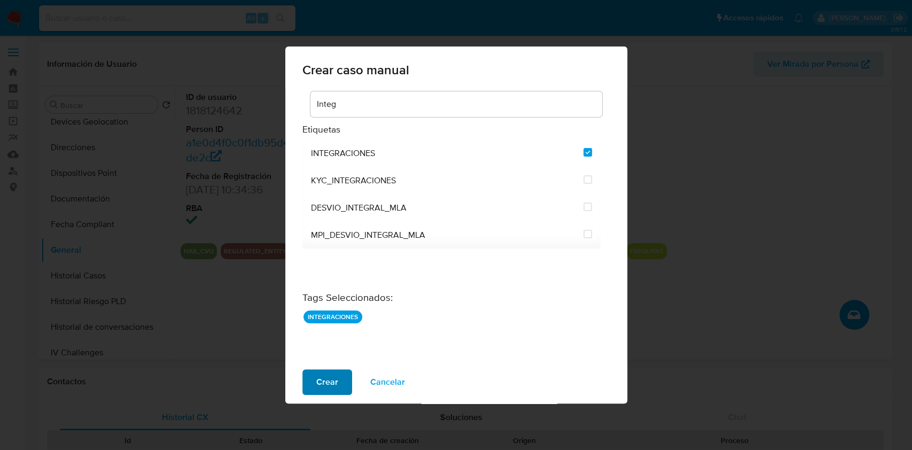
click at [334, 389] on span "Crear" at bounding box center [327, 381] width 22 height 23
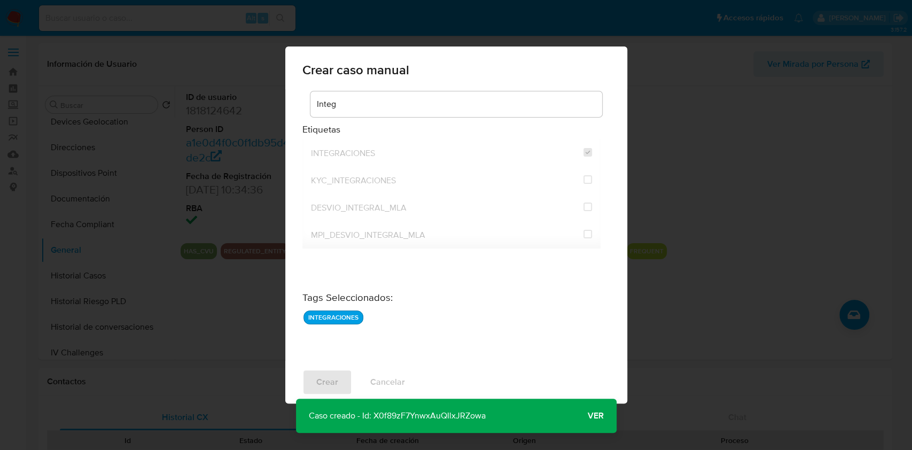
click at [598, 416] on span "Ver" at bounding box center [595, 416] width 16 height 0
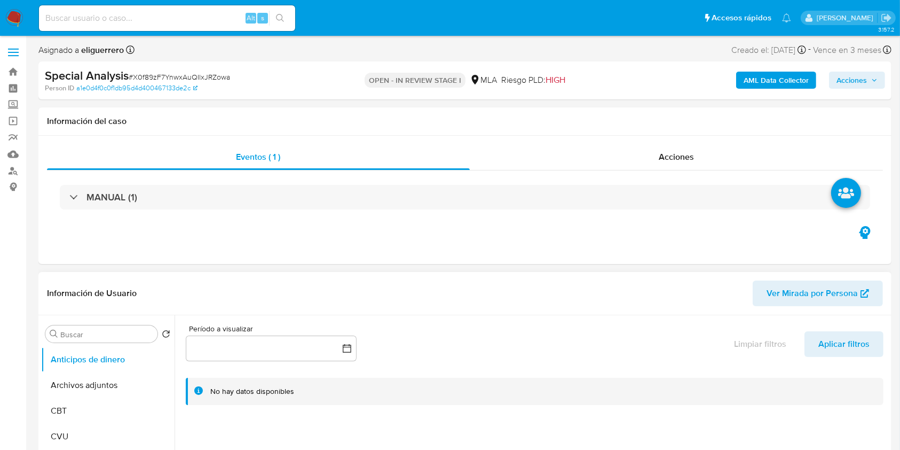
select select "10"
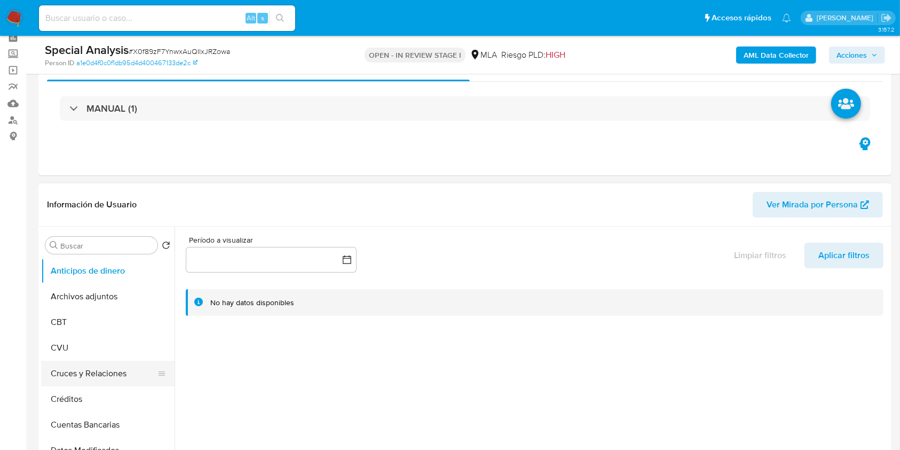
scroll to position [71, 0]
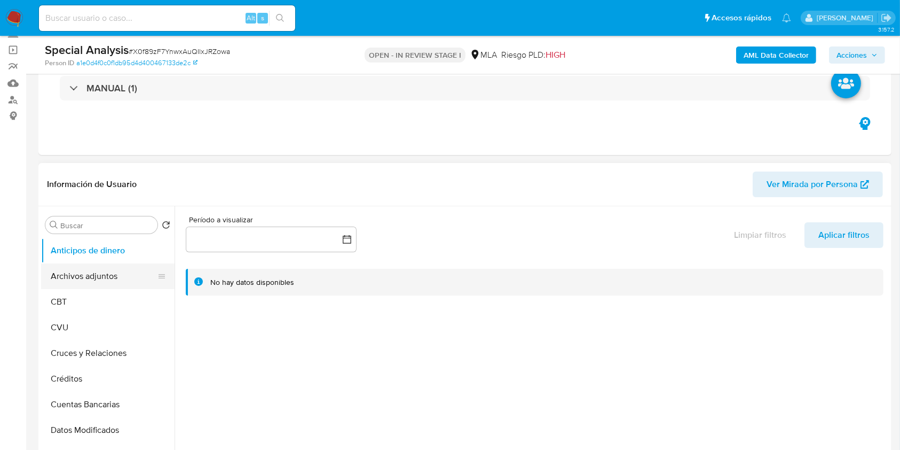
click at [107, 278] on button "Archivos adjuntos" at bounding box center [103, 276] width 125 height 26
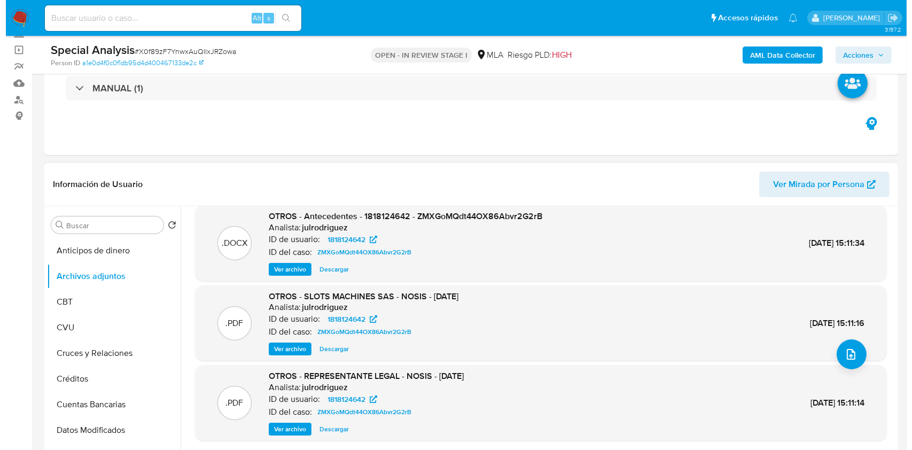
scroll to position [90, 0]
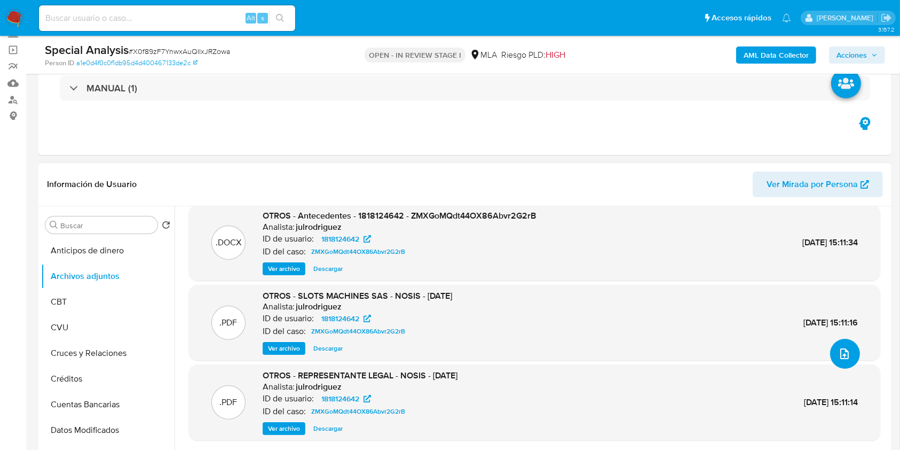
click at [842, 350] on icon "upload-file" at bounding box center [845, 353] width 9 height 11
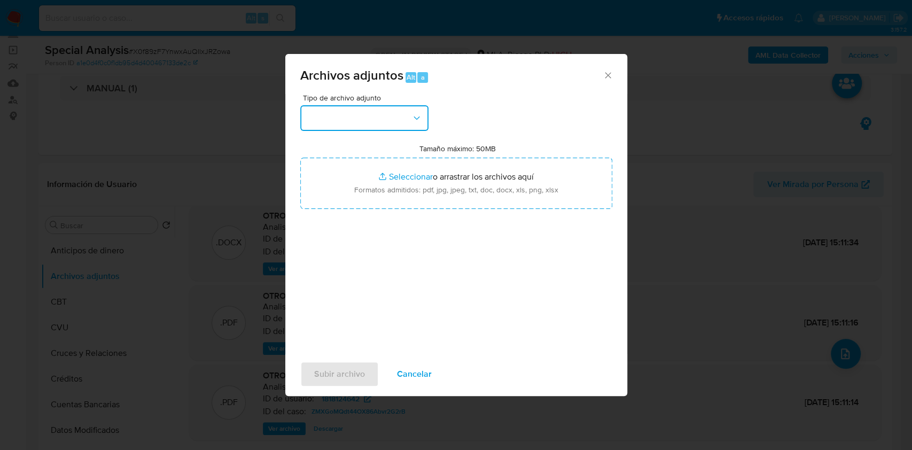
click at [334, 110] on button "button" at bounding box center [364, 118] width 128 height 26
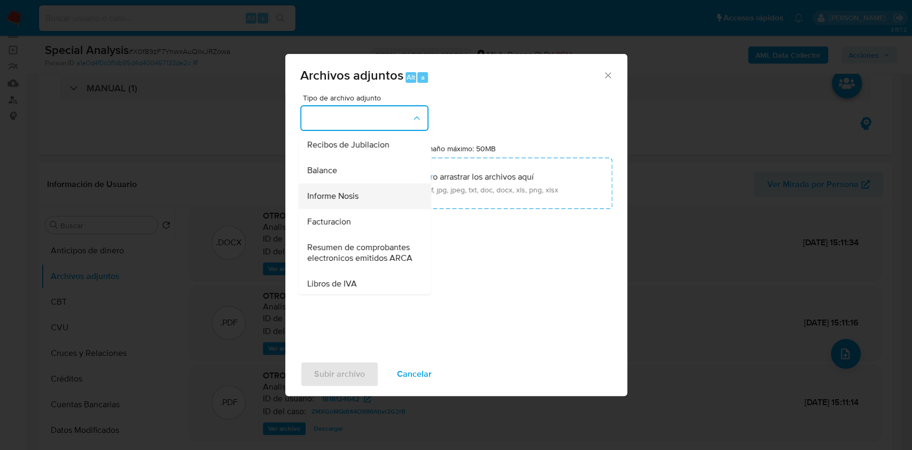
scroll to position [127, 0]
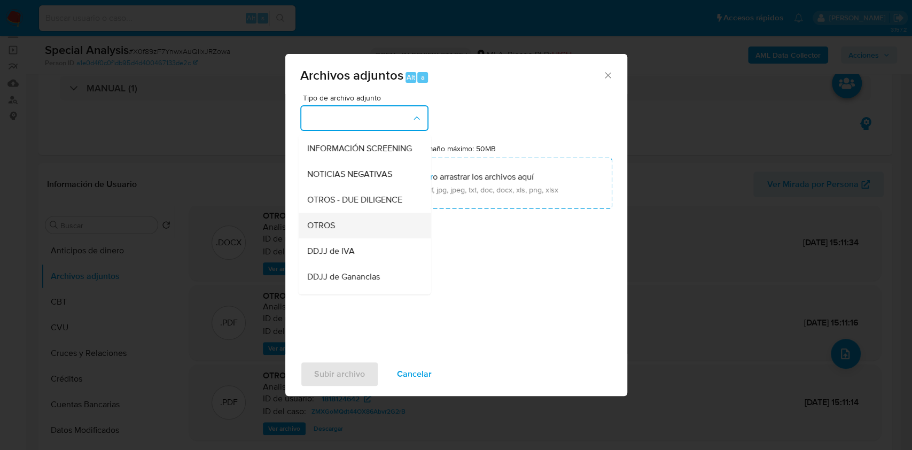
click at [340, 233] on div "OTROS" at bounding box center [361, 226] width 109 height 26
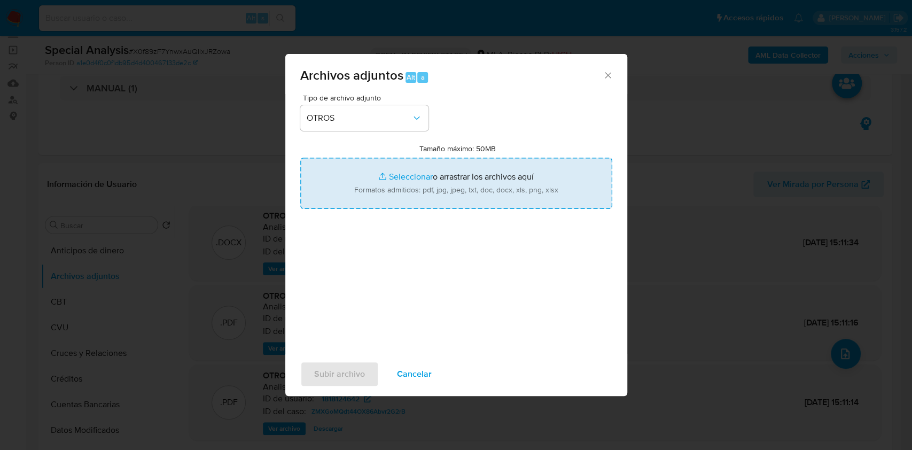
click at [415, 175] on input "Tamaño máximo: 50MB Seleccionar archivos" at bounding box center [456, 183] width 312 height 51
type input "C:\fakepath\[DATE]- SLOTS - ASAMBLEA N° 73 - Concideracion de los EECC 31-06-20…"
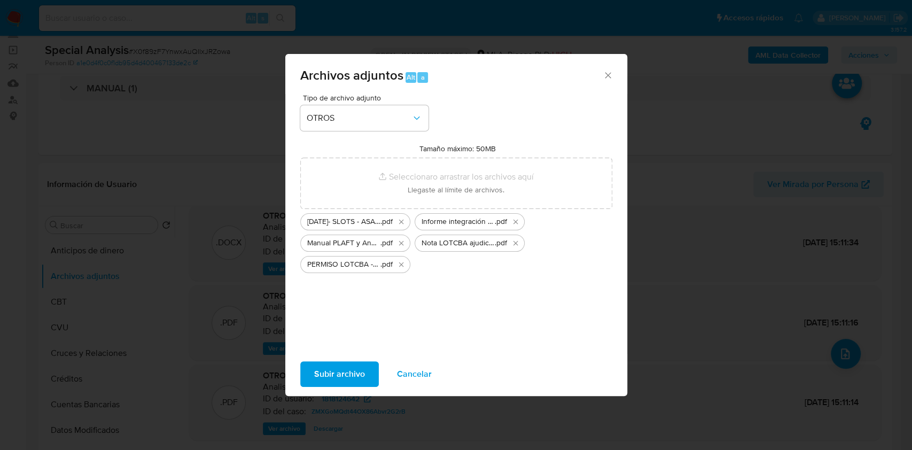
click at [350, 374] on span "Subir archivo" at bounding box center [339, 373] width 51 height 23
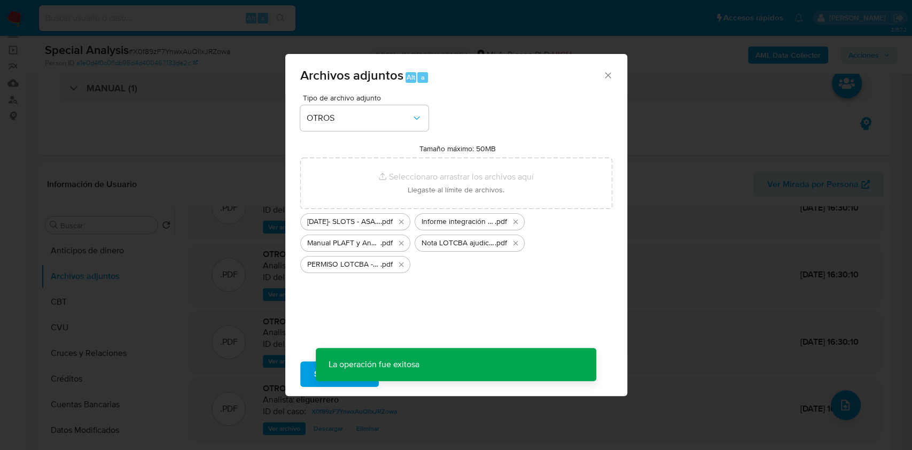
scroll to position [38, 0]
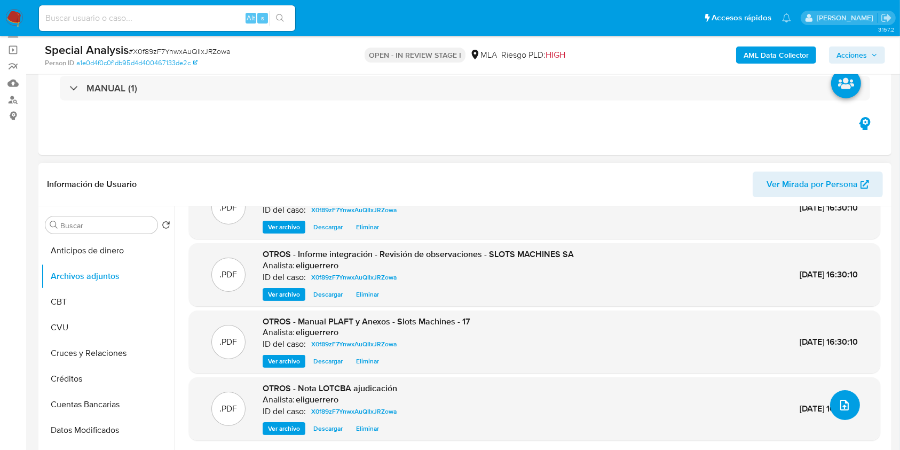
click at [839, 401] on icon "upload-file" at bounding box center [845, 404] width 13 height 13
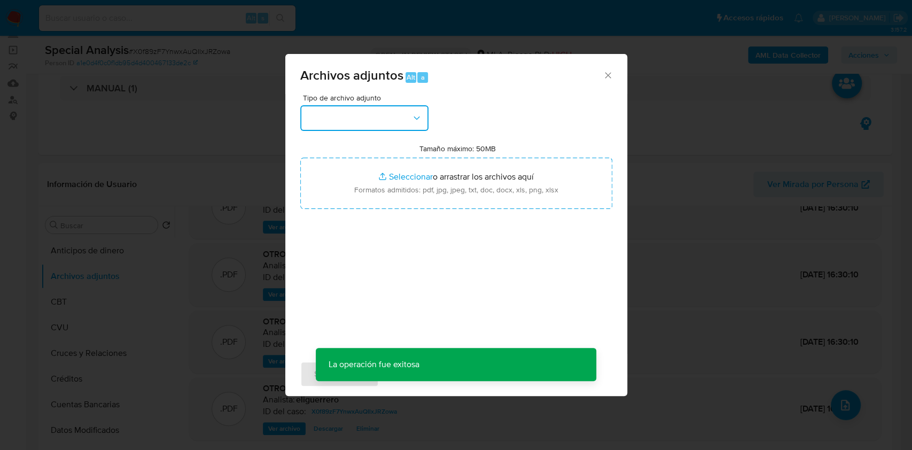
click at [406, 117] on button "button" at bounding box center [364, 118] width 128 height 26
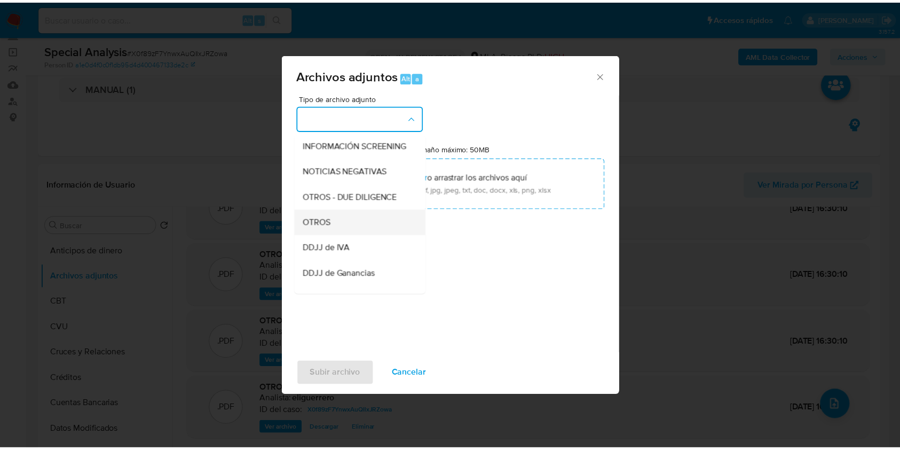
scroll to position [127, 0]
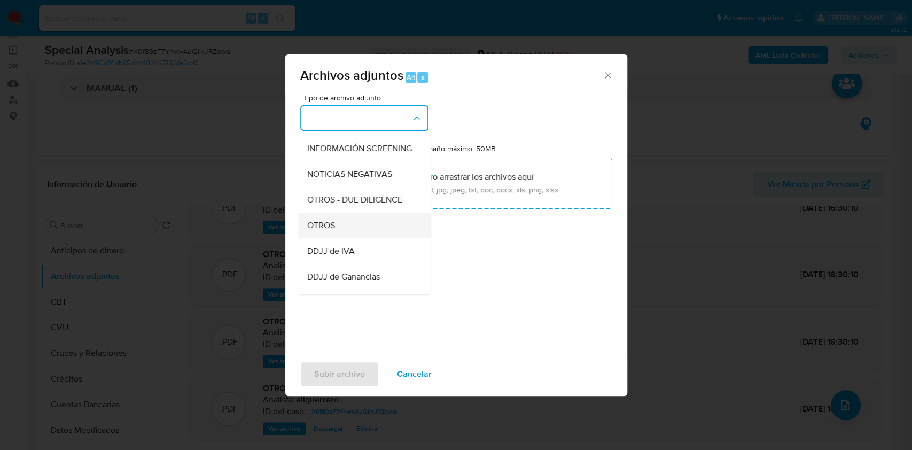
click at [334, 231] on span "OTROS" at bounding box center [321, 225] width 28 height 11
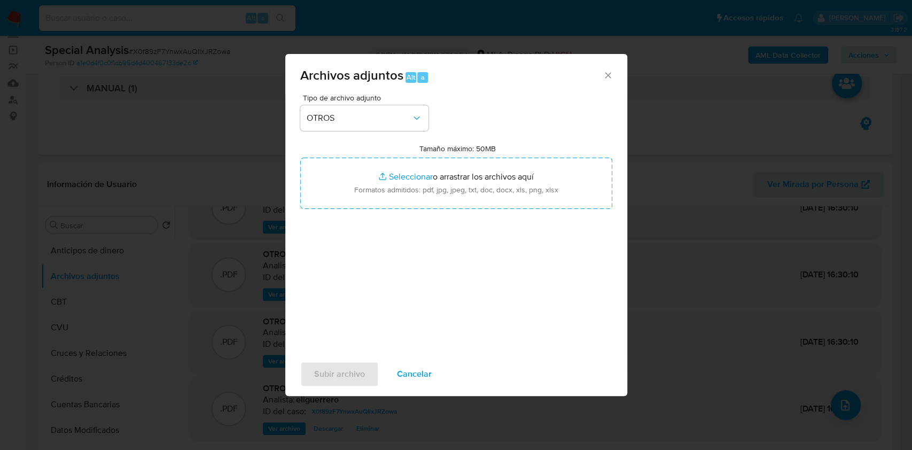
click at [408, 377] on span "Cancelar" at bounding box center [414, 373] width 35 height 23
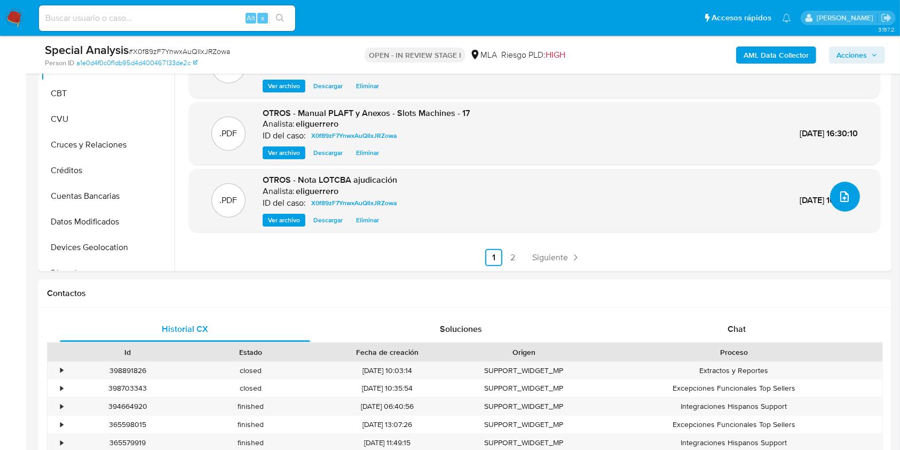
scroll to position [282, 0]
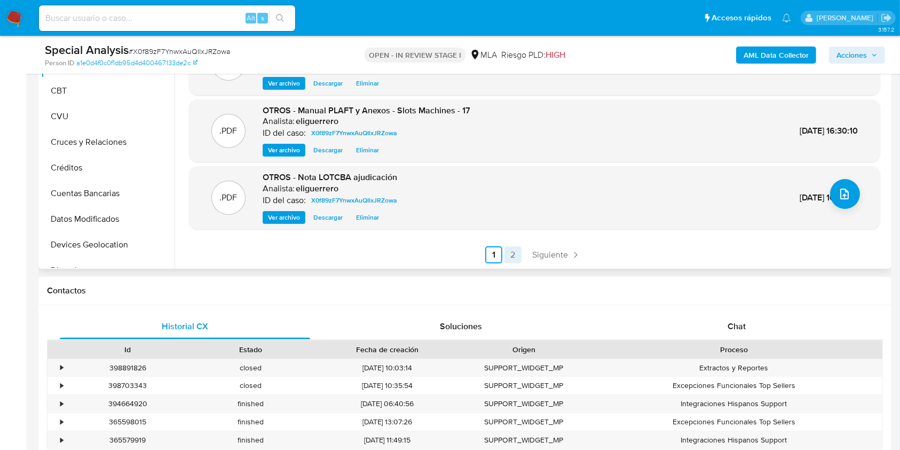
click at [515, 251] on link "2" at bounding box center [513, 254] width 17 height 17
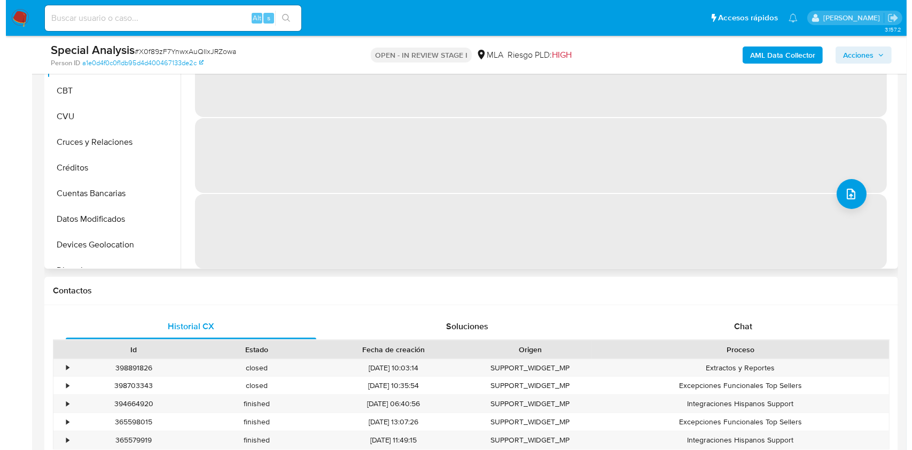
scroll to position [0, 0]
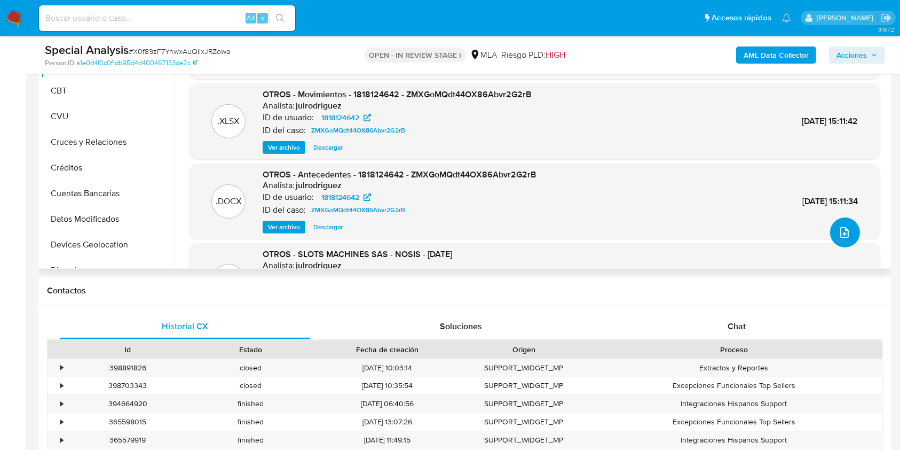
click at [839, 229] on icon "upload-file" at bounding box center [845, 232] width 13 height 13
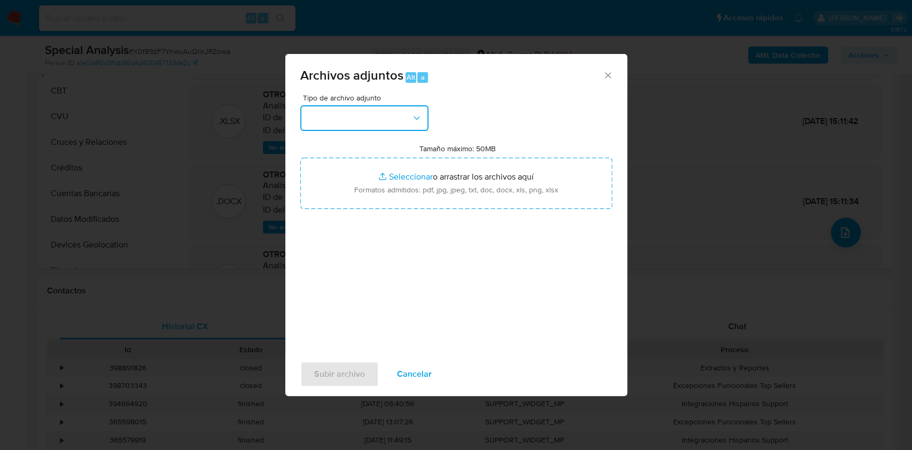
click at [383, 127] on button "button" at bounding box center [364, 118] width 128 height 26
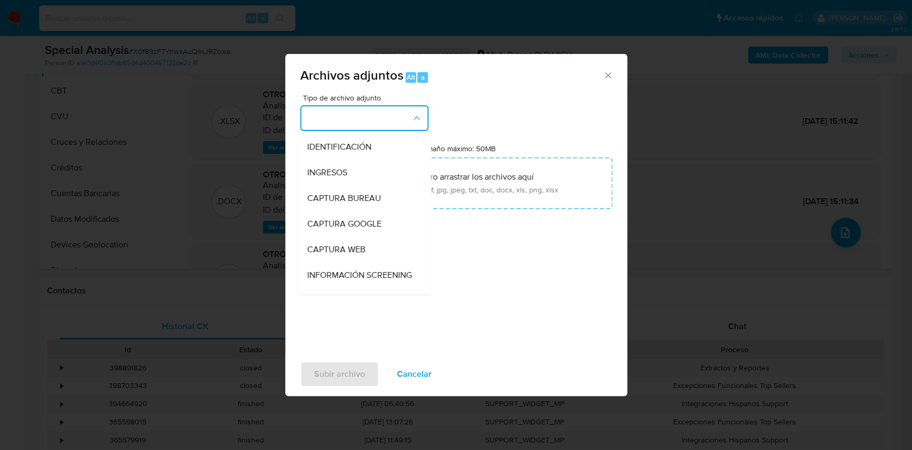
click at [379, 118] on button "button" at bounding box center [364, 118] width 128 height 26
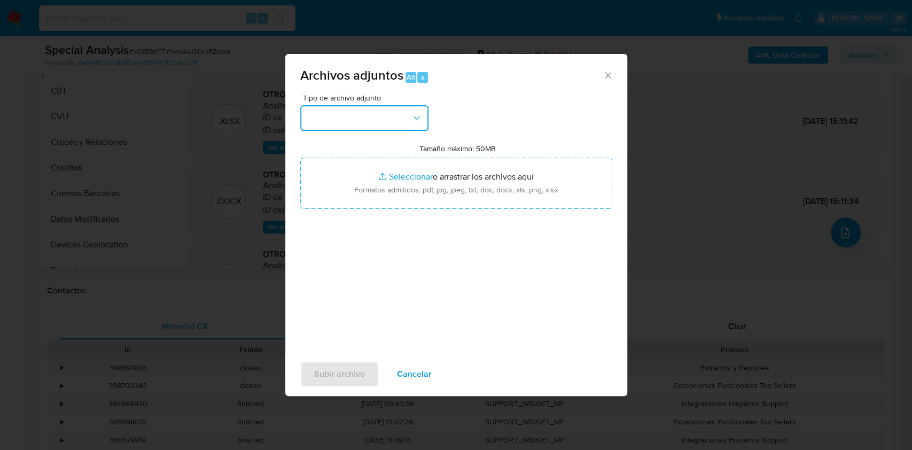
click at [379, 118] on button "button" at bounding box center [364, 118] width 128 height 26
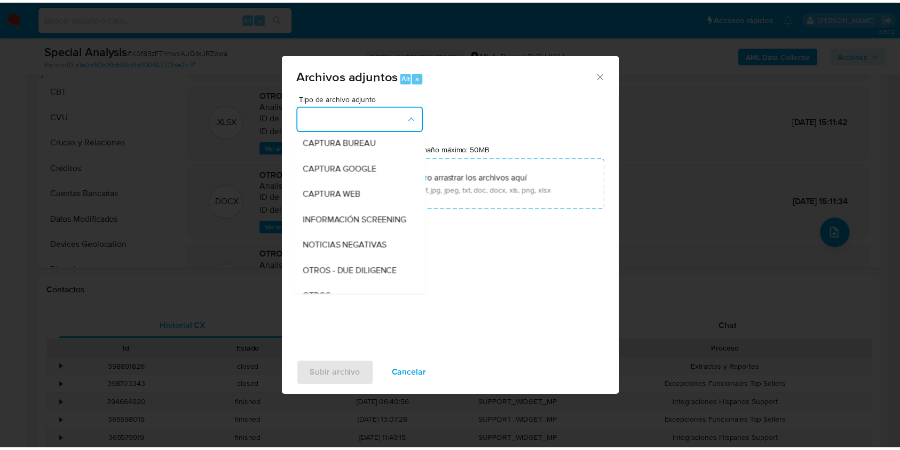
scroll to position [81, 0]
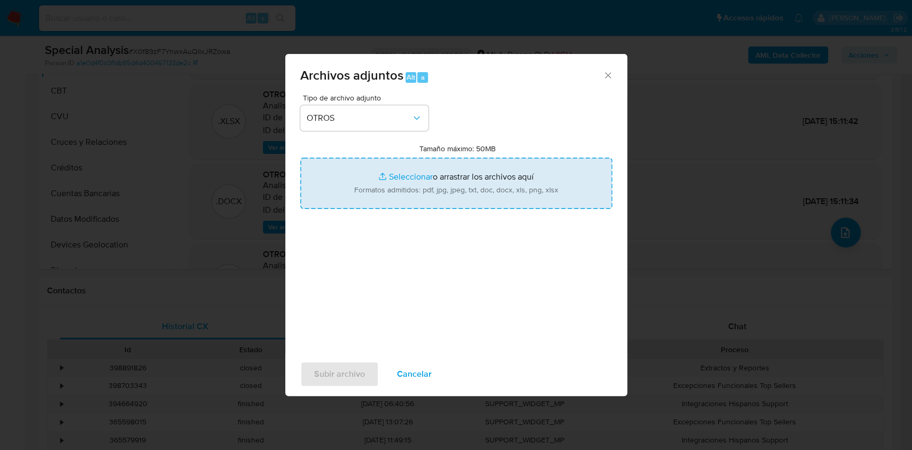
click at [420, 177] on input "Tamaño máximo: 50MB Seleccionar archivos" at bounding box center [456, 183] width 312 height 51
type input "C:\fakepath\politica anticorrupcion Slots.pdf"
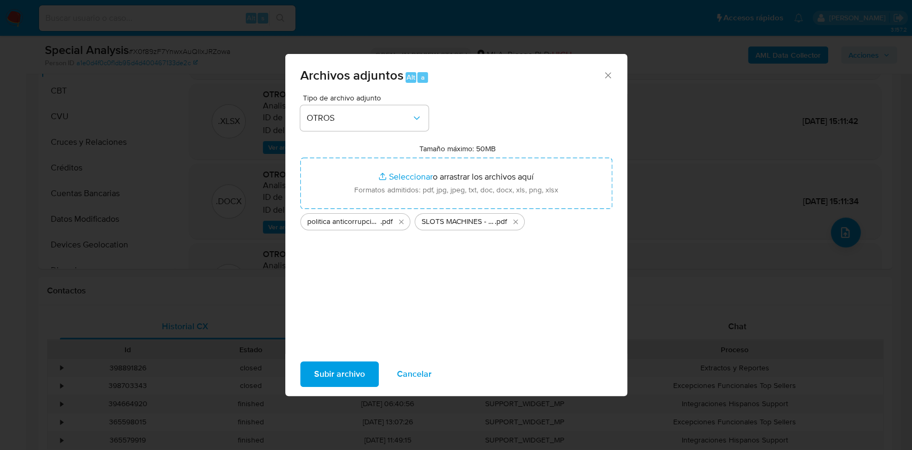
click at [340, 376] on span "Subir archivo" at bounding box center [339, 373] width 51 height 23
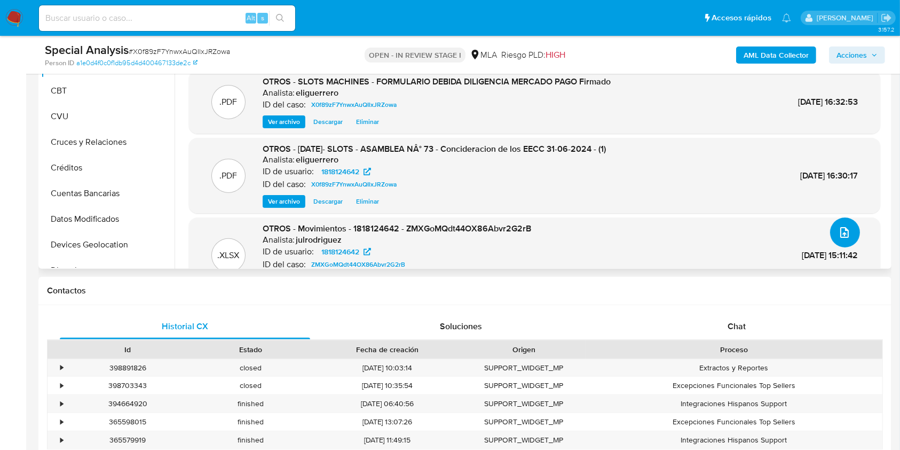
click at [839, 233] on icon "upload-file" at bounding box center [845, 232] width 13 height 13
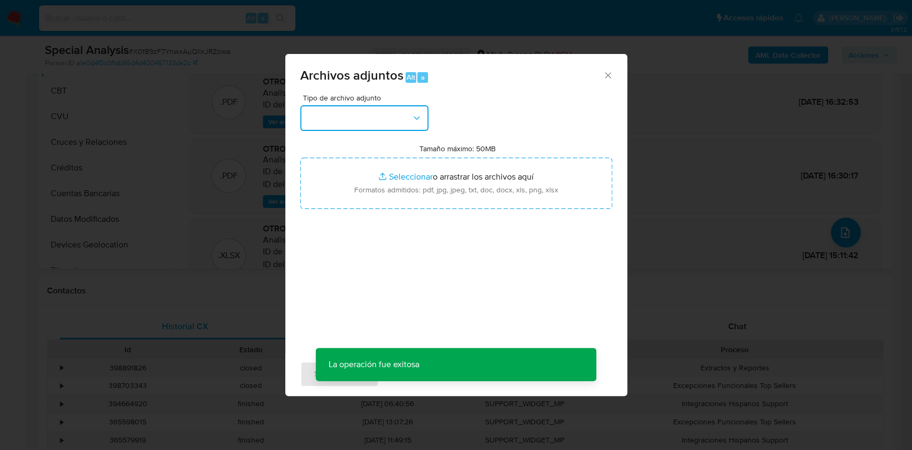
click at [382, 118] on button "button" at bounding box center [364, 118] width 128 height 26
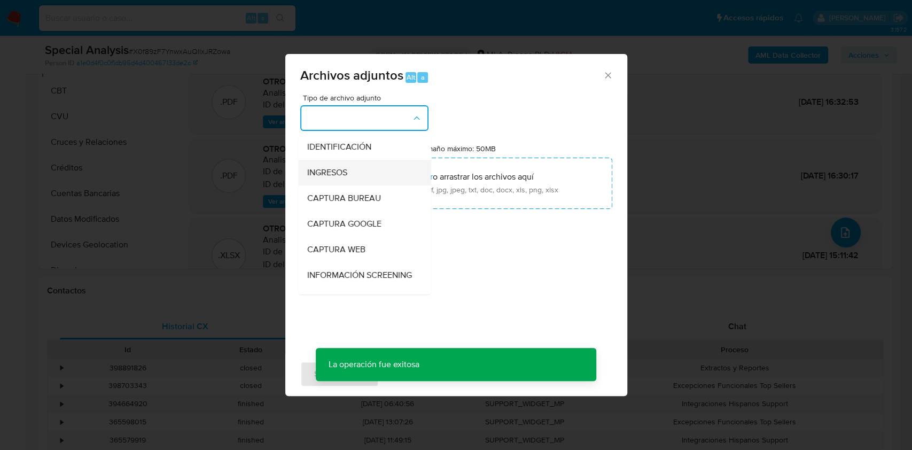
click at [372, 176] on div "INGRESOS" at bounding box center [361, 173] width 109 height 26
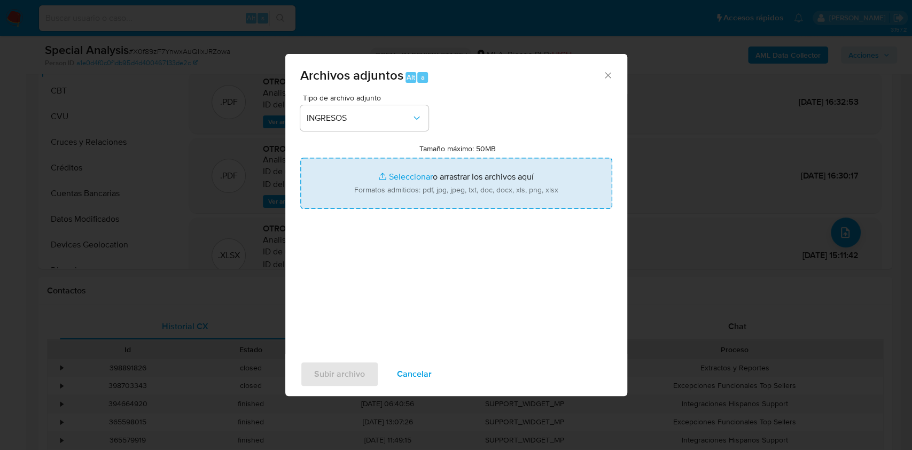
click at [387, 177] on input "Tamaño máximo: 50MB Seleccionar archivos" at bounding box center [456, 183] width 312 height 51
type input "C:\fakepath\BALANCE 2023 -Slots Machines S.A. - Estados Contables al 30.06.2023…"
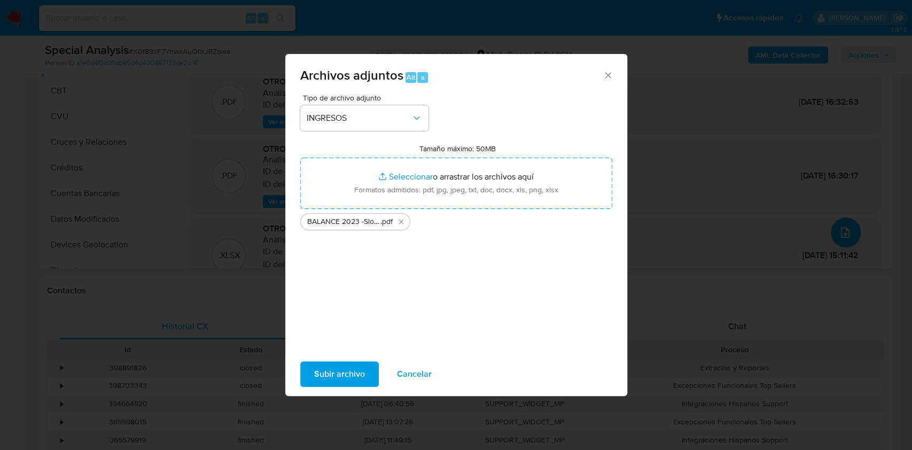
click at [336, 373] on span "Subir archivo" at bounding box center [339, 373] width 51 height 23
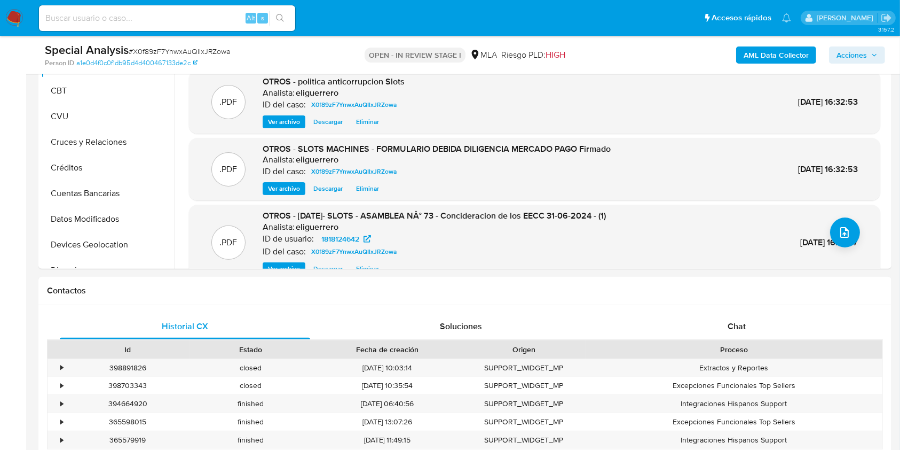
click at [871, 61] on span "Acciones" at bounding box center [857, 55] width 41 height 15
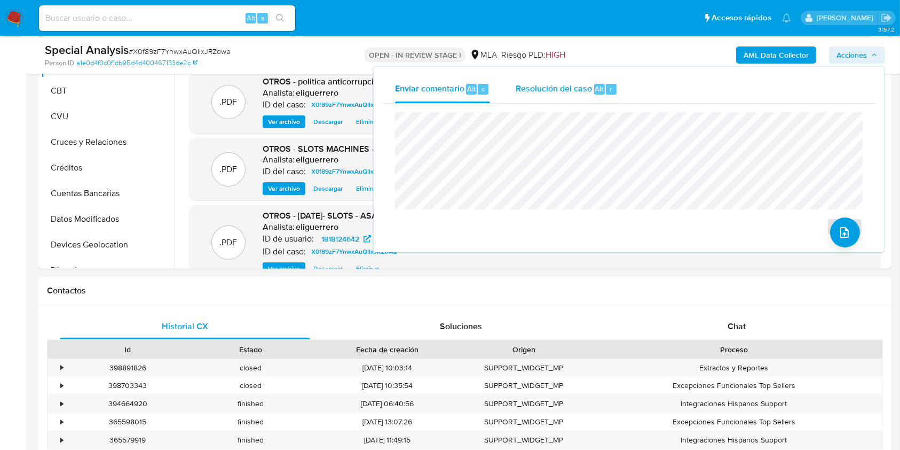
click at [587, 92] on span "Resolución del caso" at bounding box center [554, 88] width 76 height 12
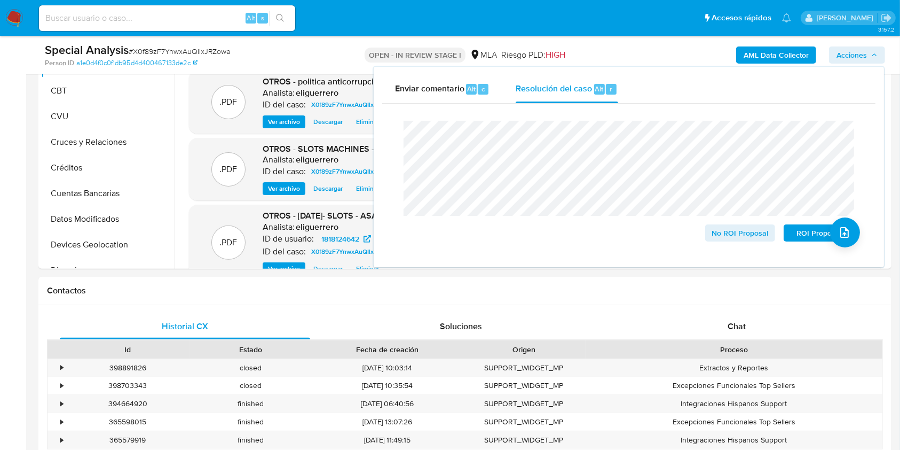
click at [0, 0] on lt-span "dire ct orio" at bounding box center [0, 0] width 0 height 0
click at [753, 231] on span "No ROI Proposal" at bounding box center [741, 232] width 56 height 15
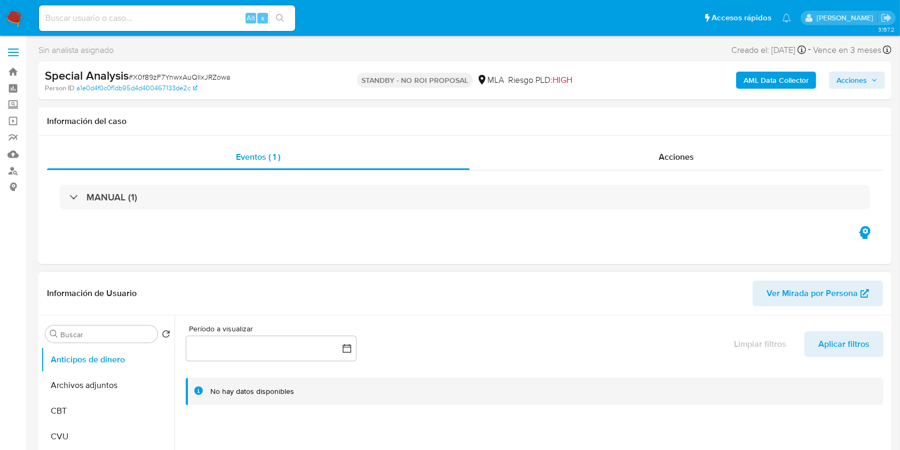
select select "10"
click at [189, 20] on input at bounding box center [167, 18] width 256 height 14
paste input "1294994459"
type input "1294994459"
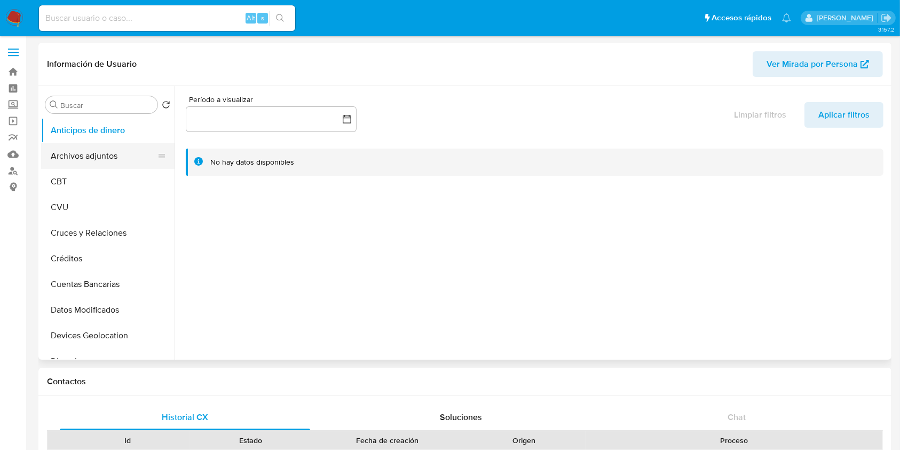
select select "10"
click at [119, 150] on button "Archivos adjuntos" at bounding box center [103, 156] width 125 height 26
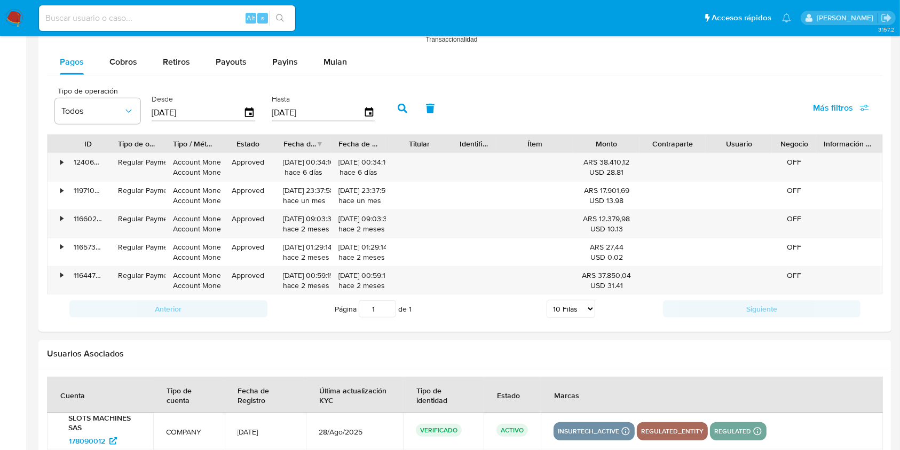
scroll to position [928, 0]
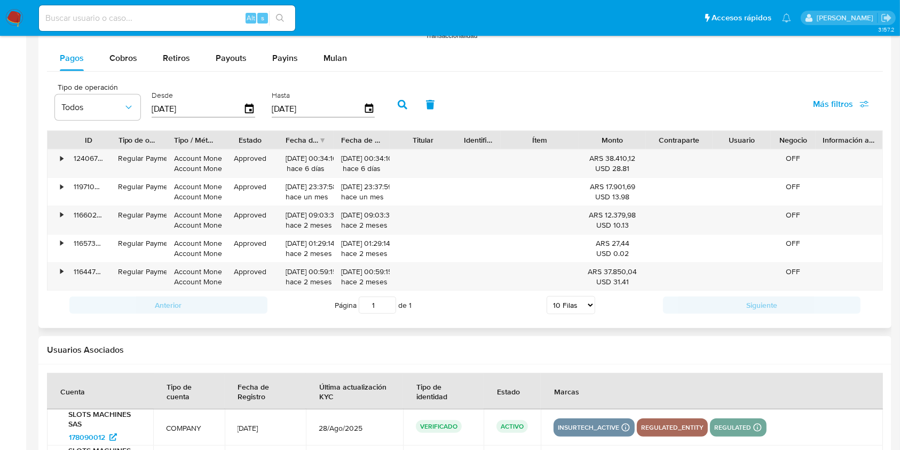
drag, startPoint x: 773, startPoint y: 142, endPoint x: 765, endPoint y: 143, distance: 8.2
click at [765, 143] on div at bounding box center [771, 140] width 19 height 18
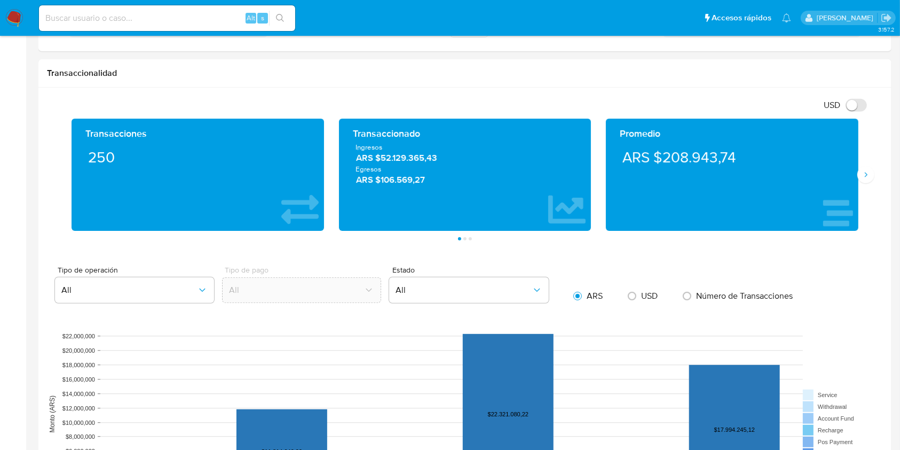
scroll to position [456, 0]
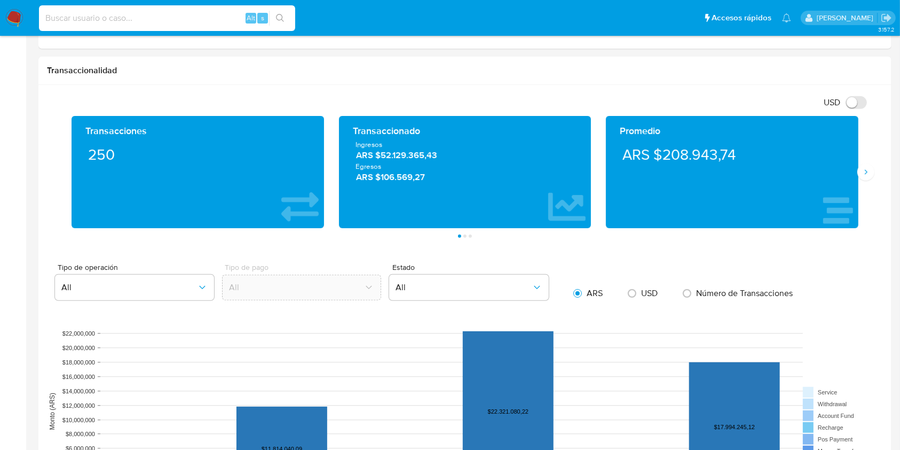
click at [201, 14] on input at bounding box center [167, 18] width 256 height 14
paste input "1295063796"
type input "1295063796"
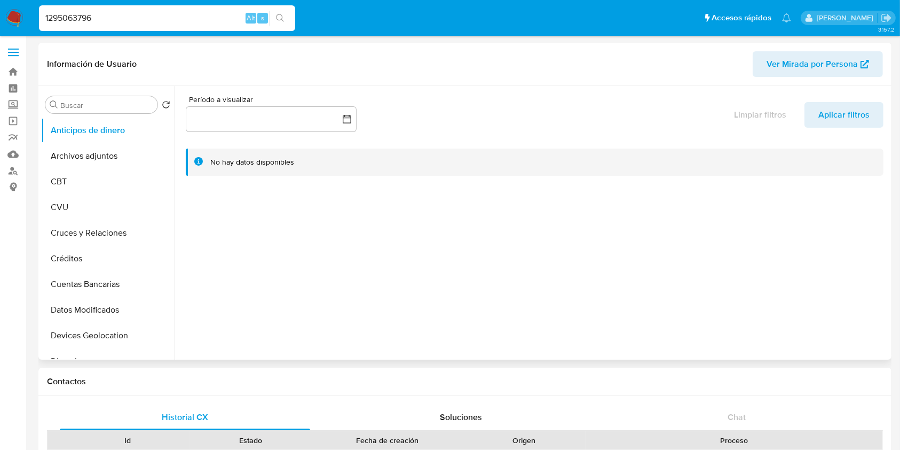
select select "10"
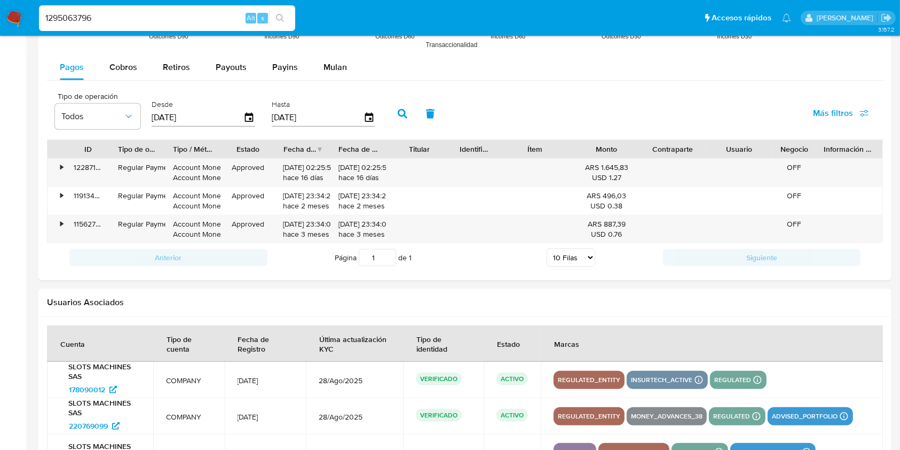
scroll to position [988, 0]
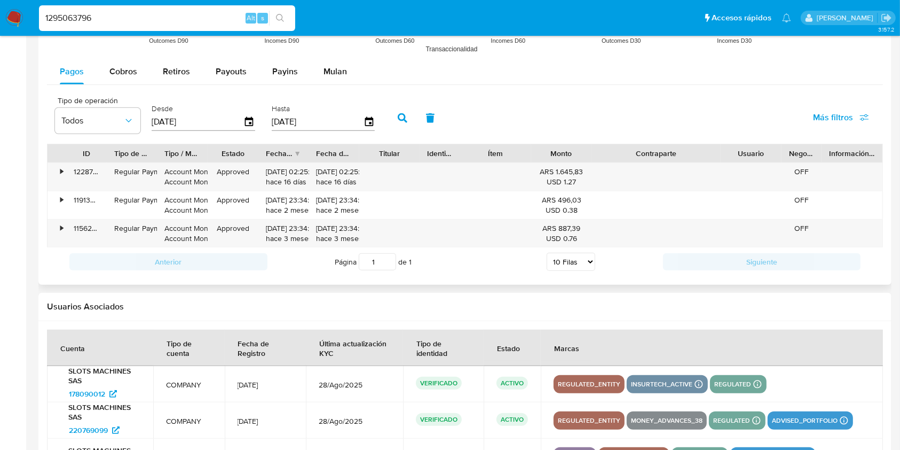
drag, startPoint x: 704, startPoint y: 151, endPoint x: 769, endPoint y: 148, distance: 64.7
click at [769, 148] on div "ID Tipo de operación Tipo / Método Estado Fecha de creación Fecha de aprobación…" at bounding box center [465, 153] width 835 height 18
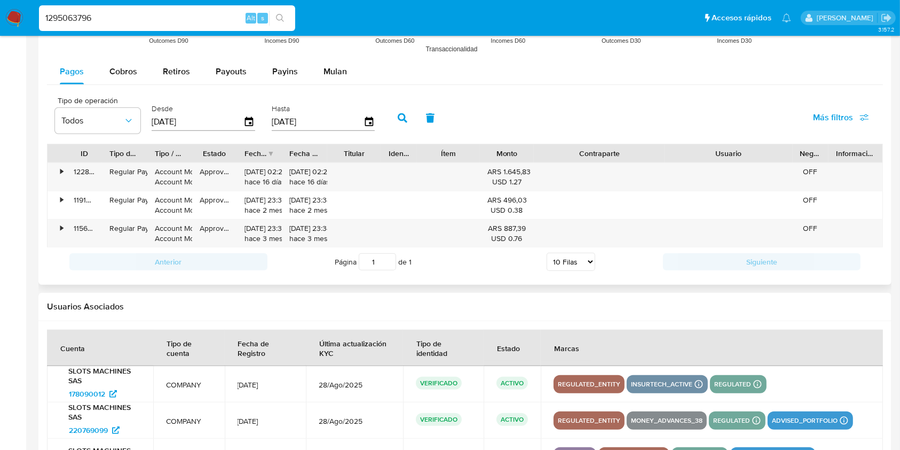
drag, startPoint x: 788, startPoint y: 151, endPoint x: 855, endPoint y: 146, distance: 67.4
click at [855, 146] on div "ID Tipo de operación Tipo / Método Estado Fecha de creación Fecha de aprobación…" at bounding box center [465, 153] width 835 height 18
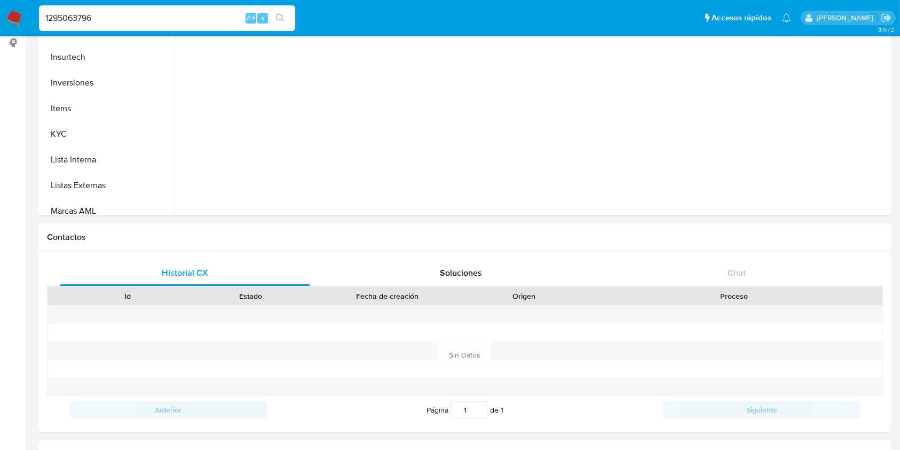
scroll to position [0, 0]
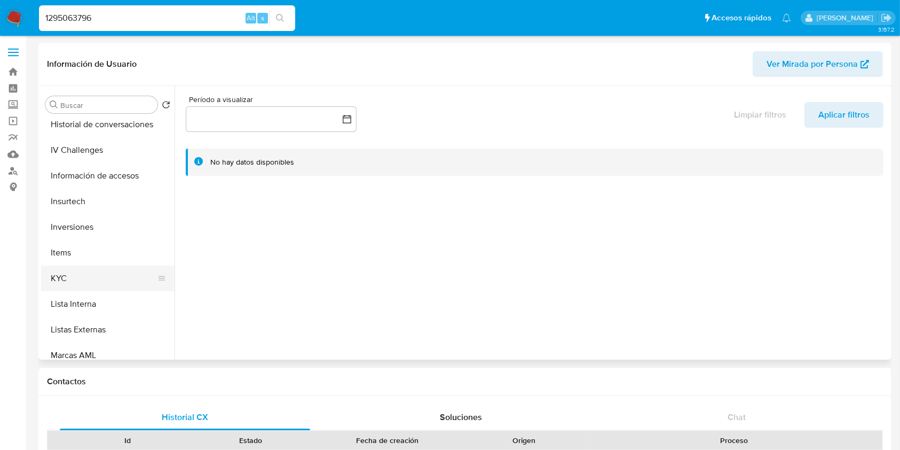
click at [51, 277] on button "KYC" at bounding box center [103, 278] width 125 height 26
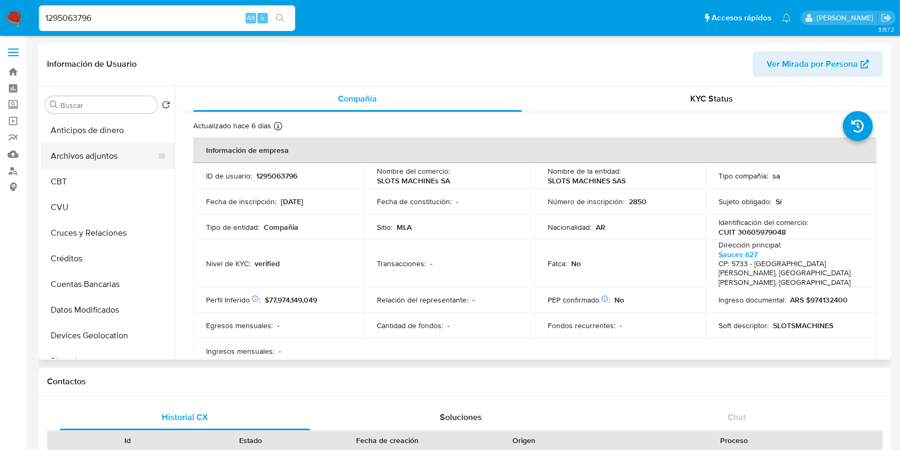
click at [98, 150] on button "Archivos adjuntos" at bounding box center [103, 156] width 125 height 26
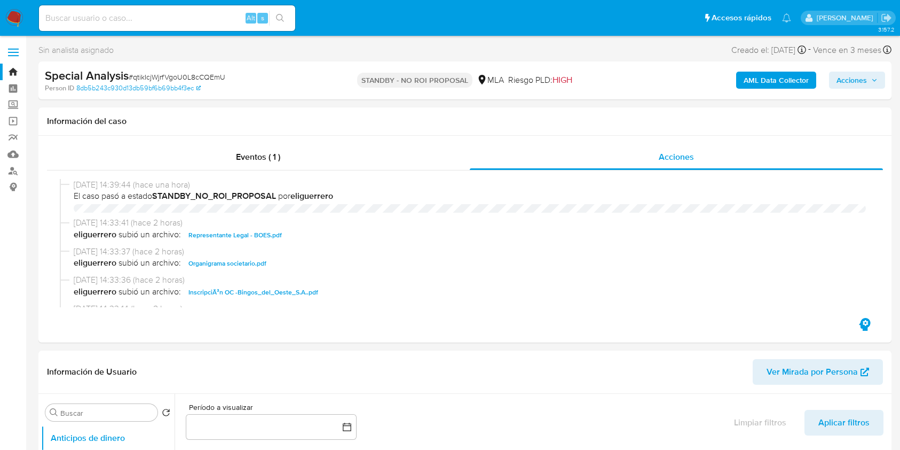
select select "10"
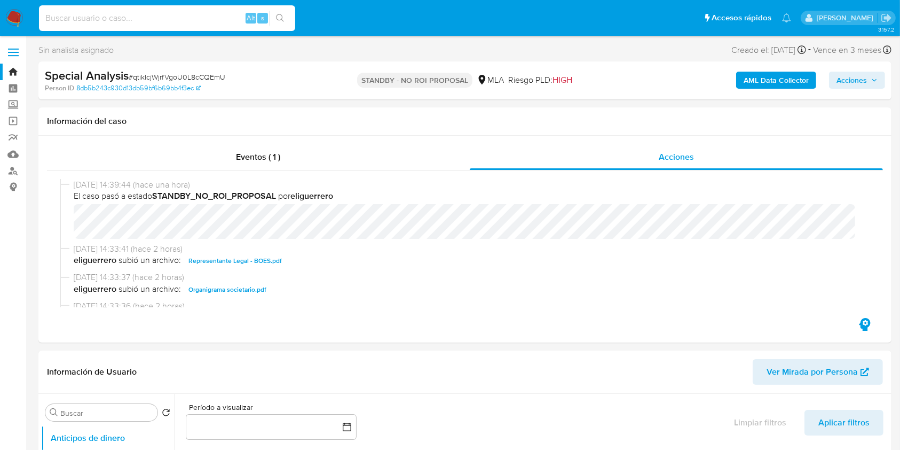
click at [76, 16] on input at bounding box center [167, 18] width 256 height 14
paste input "1631164135"
type input "1631164135"
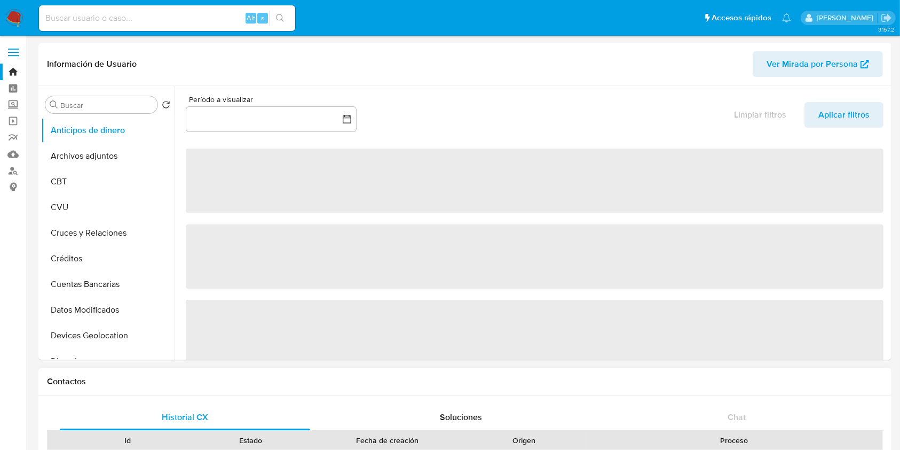
select select "10"
